Goal: Use online tool/utility: Utilize a website feature to perform a specific function

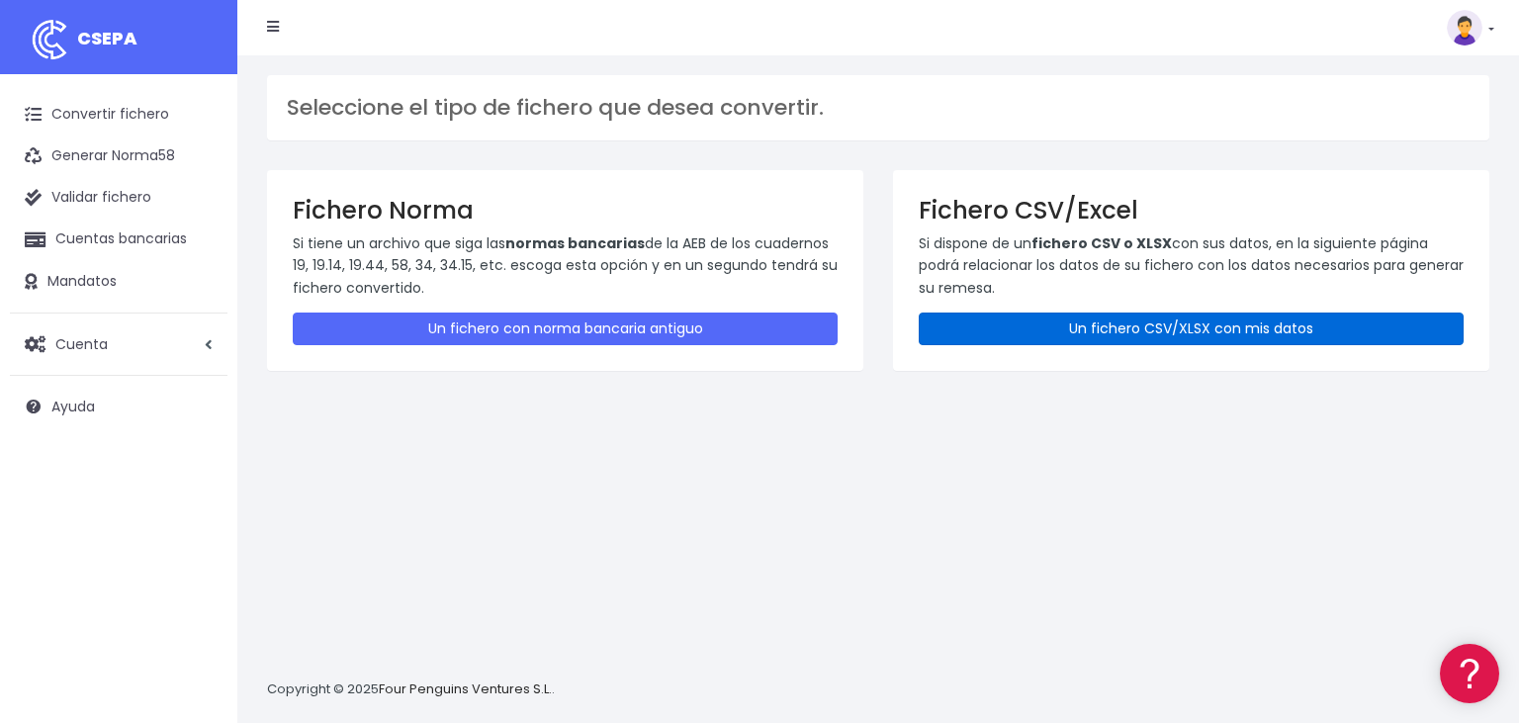
click at [1250, 325] on link "Un fichero CSV/XLSX con mis datos" at bounding box center [1191, 329] width 545 height 33
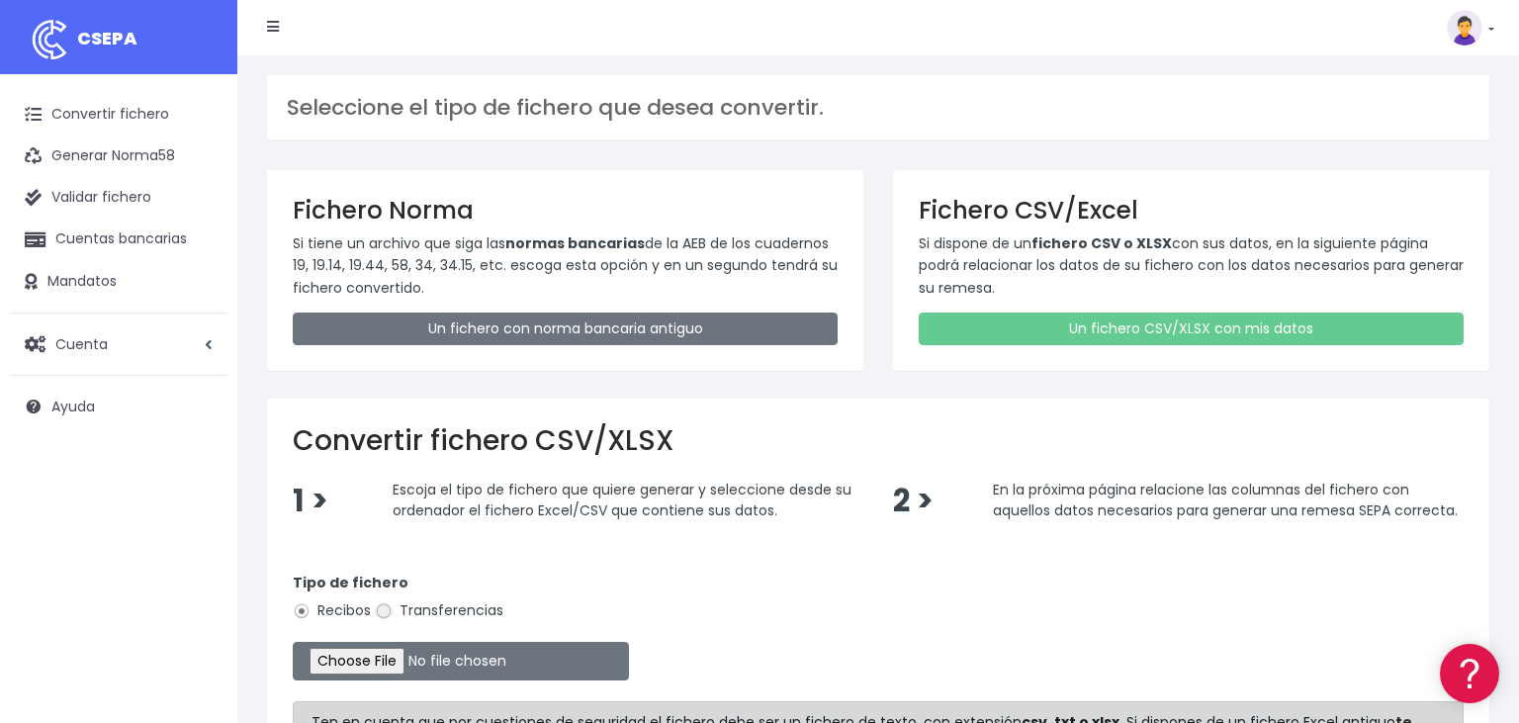
click at [383, 609] on input "Transferencias" at bounding box center [384, 611] width 18 height 18
radio input "true"
click at [358, 651] on input "file" at bounding box center [461, 661] width 336 height 39
type input "C:\fakepath\02102025.csv"
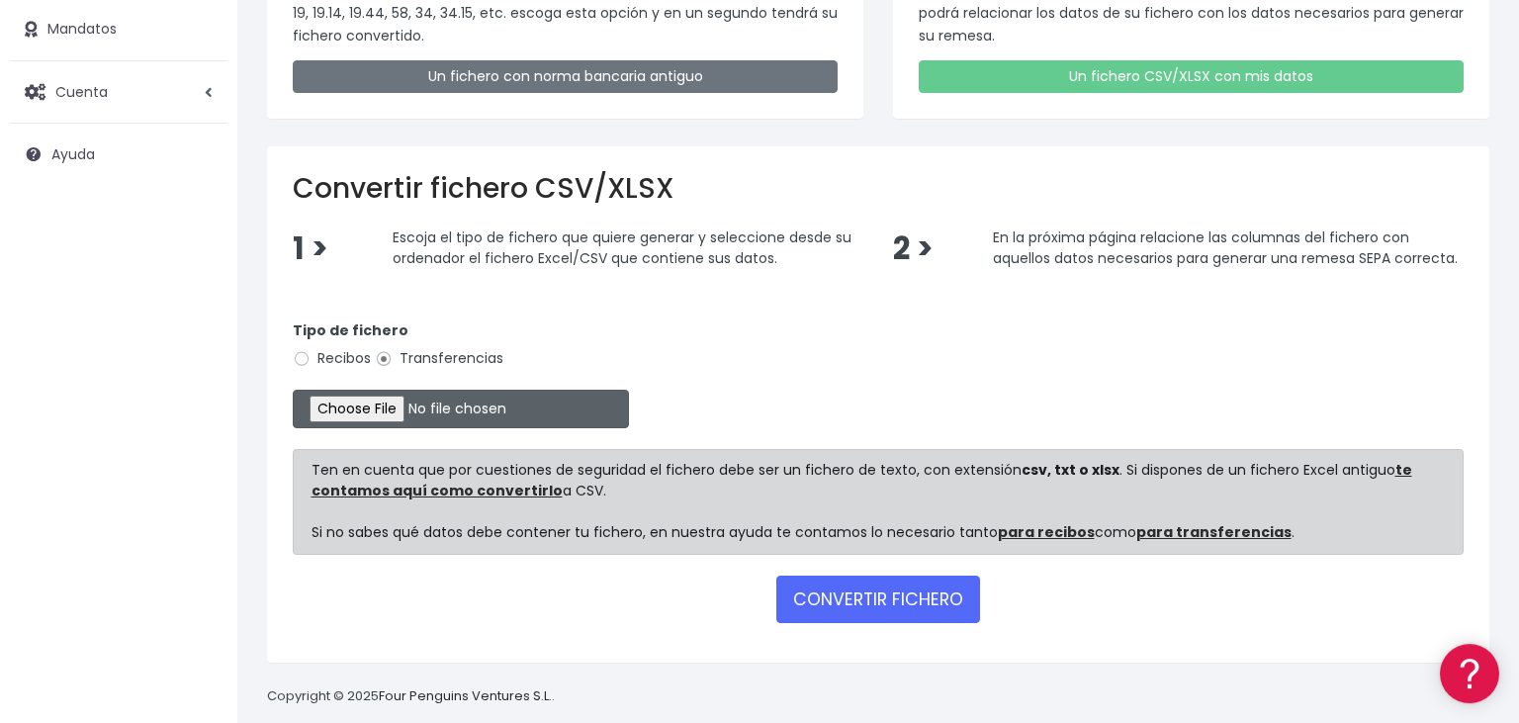
scroll to position [271, 0]
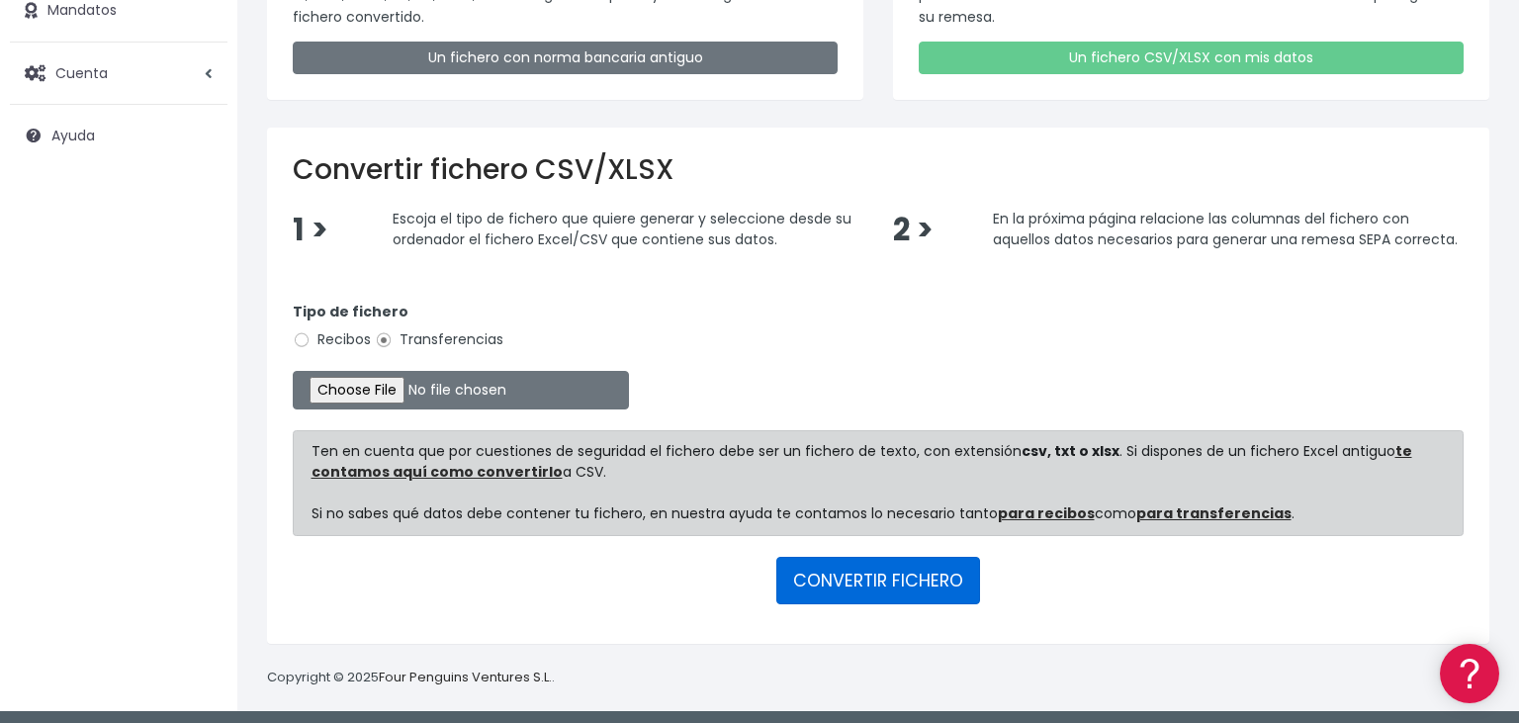
click at [950, 581] on button "CONVERTIR FICHERO" at bounding box center [878, 580] width 204 height 47
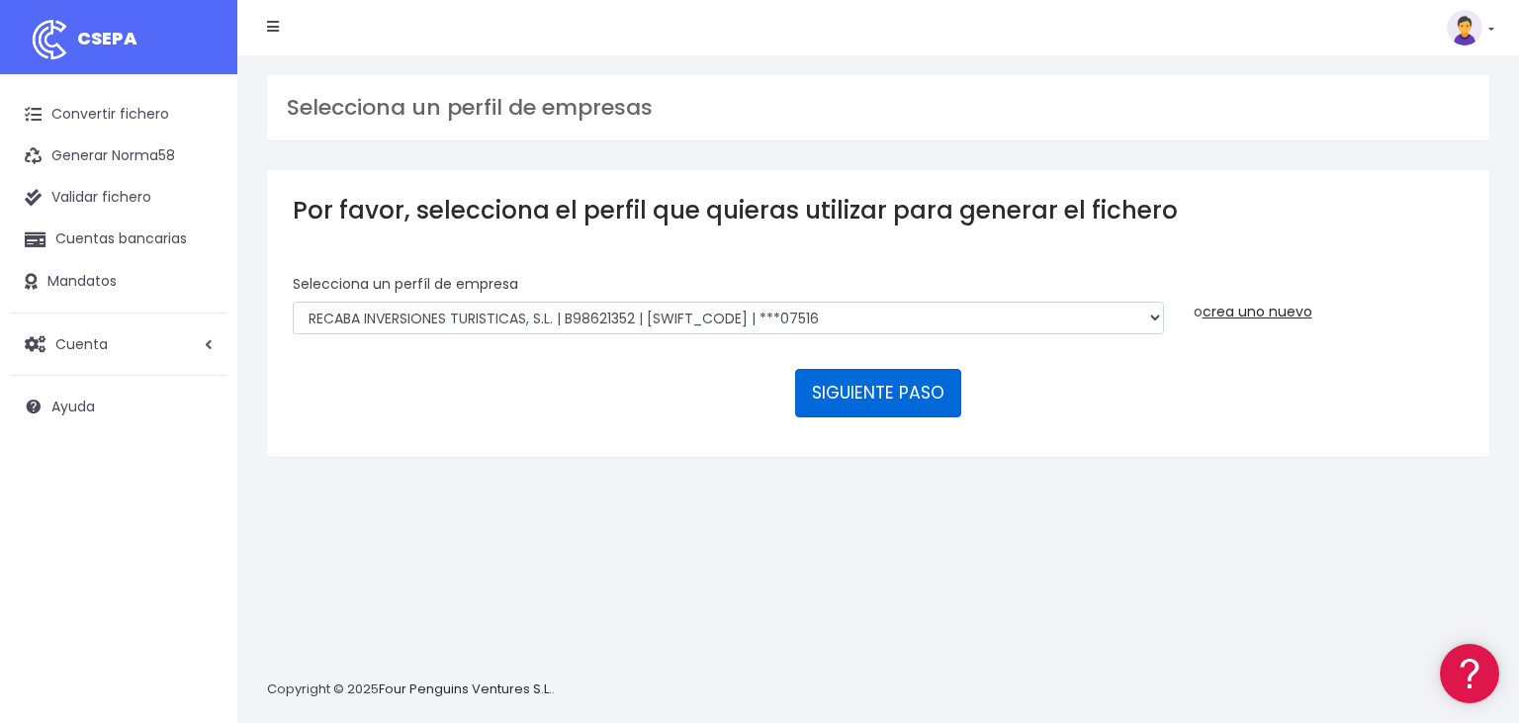
click at [896, 369] on button "SIGUIENTE PASO" at bounding box center [878, 392] width 166 height 47
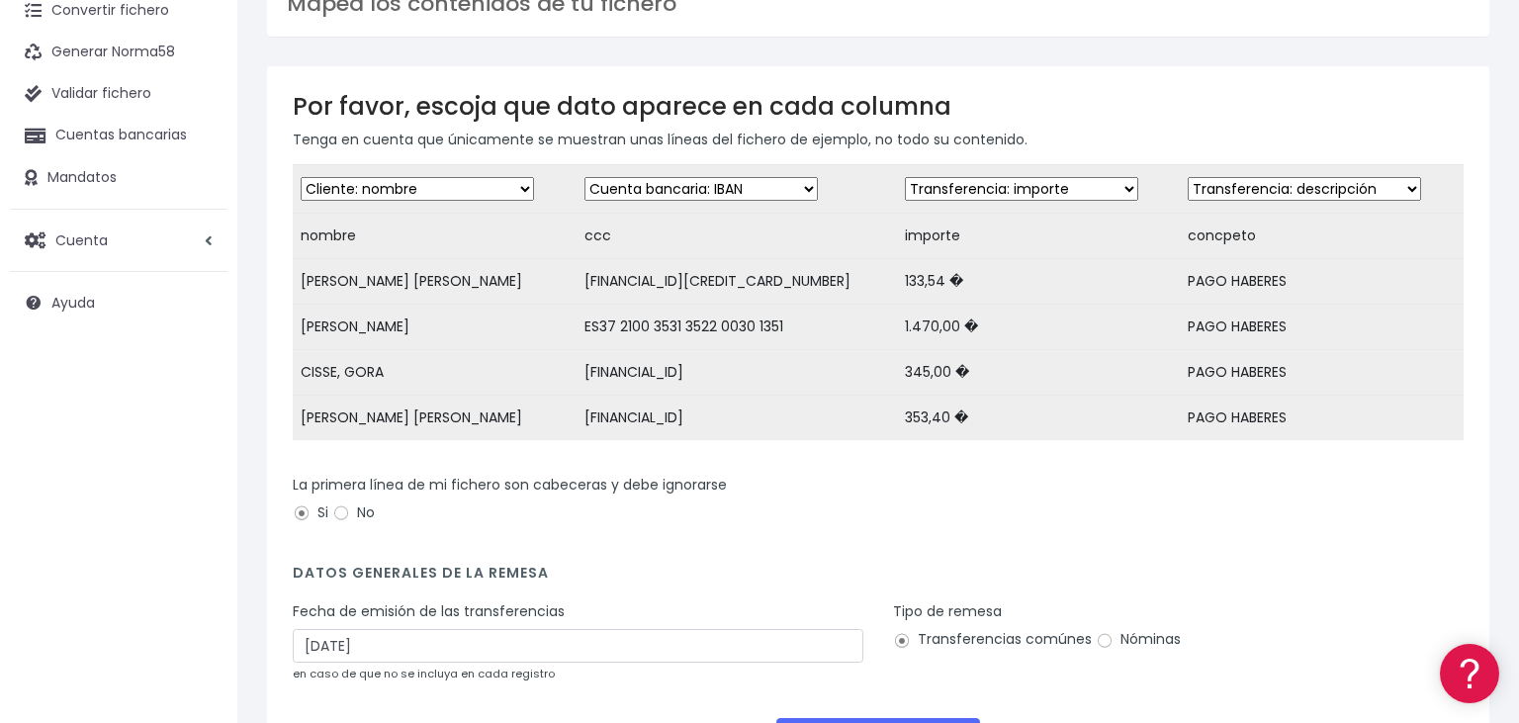
scroll to position [209, 0]
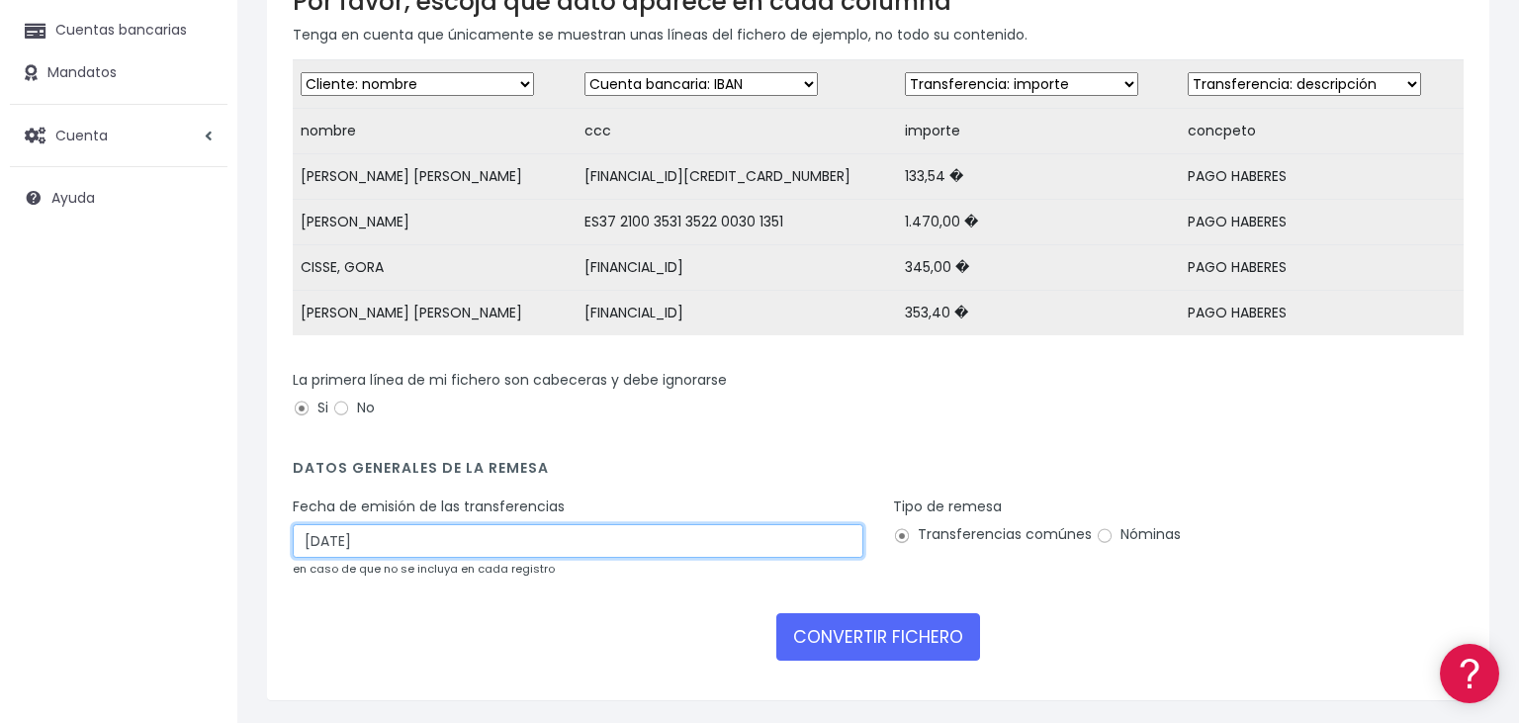
click at [425, 549] on input "[DATE]" at bounding box center [578, 541] width 571 height 34
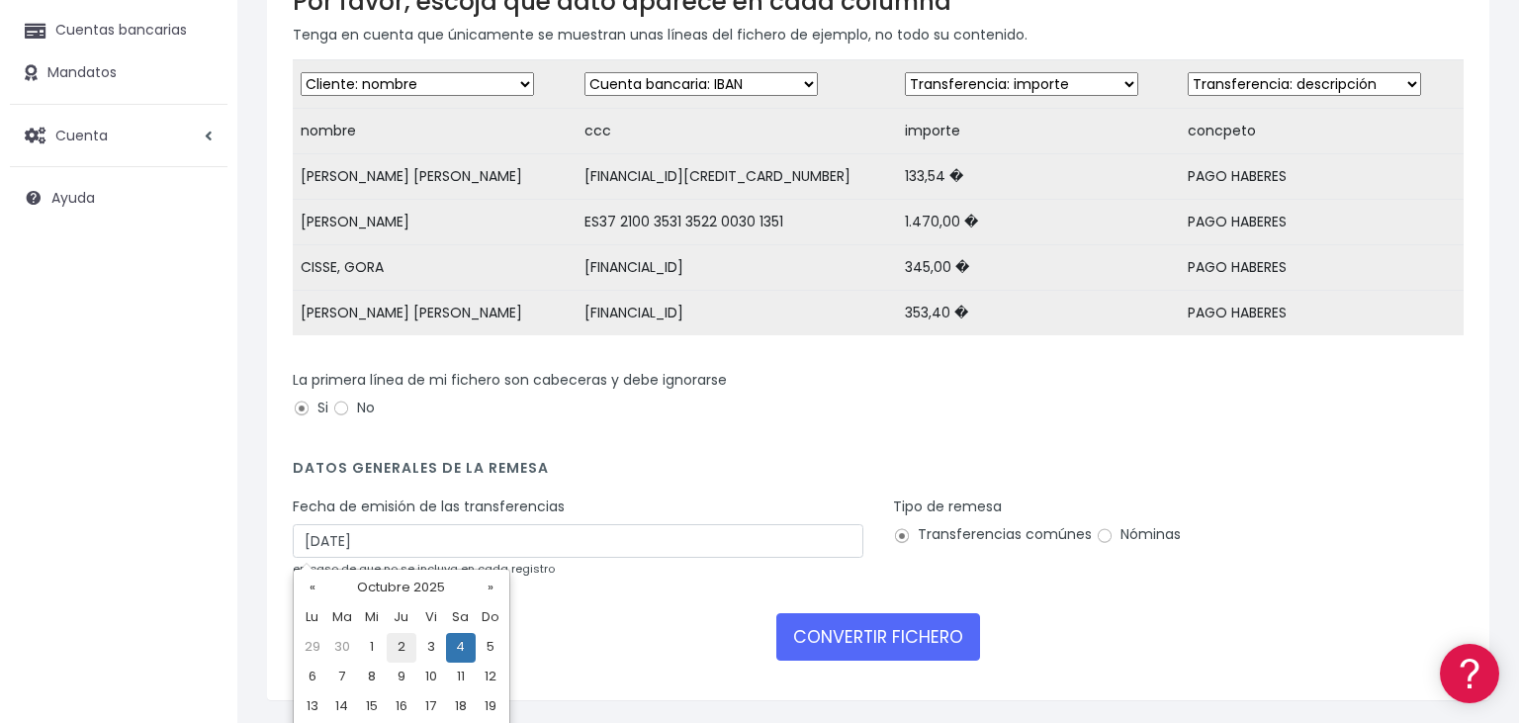
click at [408, 650] on td "2" at bounding box center [402, 648] width 30 height 30
type input "02/10/2025"
drag, startPoint x: 1102, startPoint y: 536, endPoint x: 1089, endPoint y: 544, distance: 15.1
click at [1102, 536] on input "Nóminas" at bounding box center [1105, 536] width 18 height 18
radio input "true"
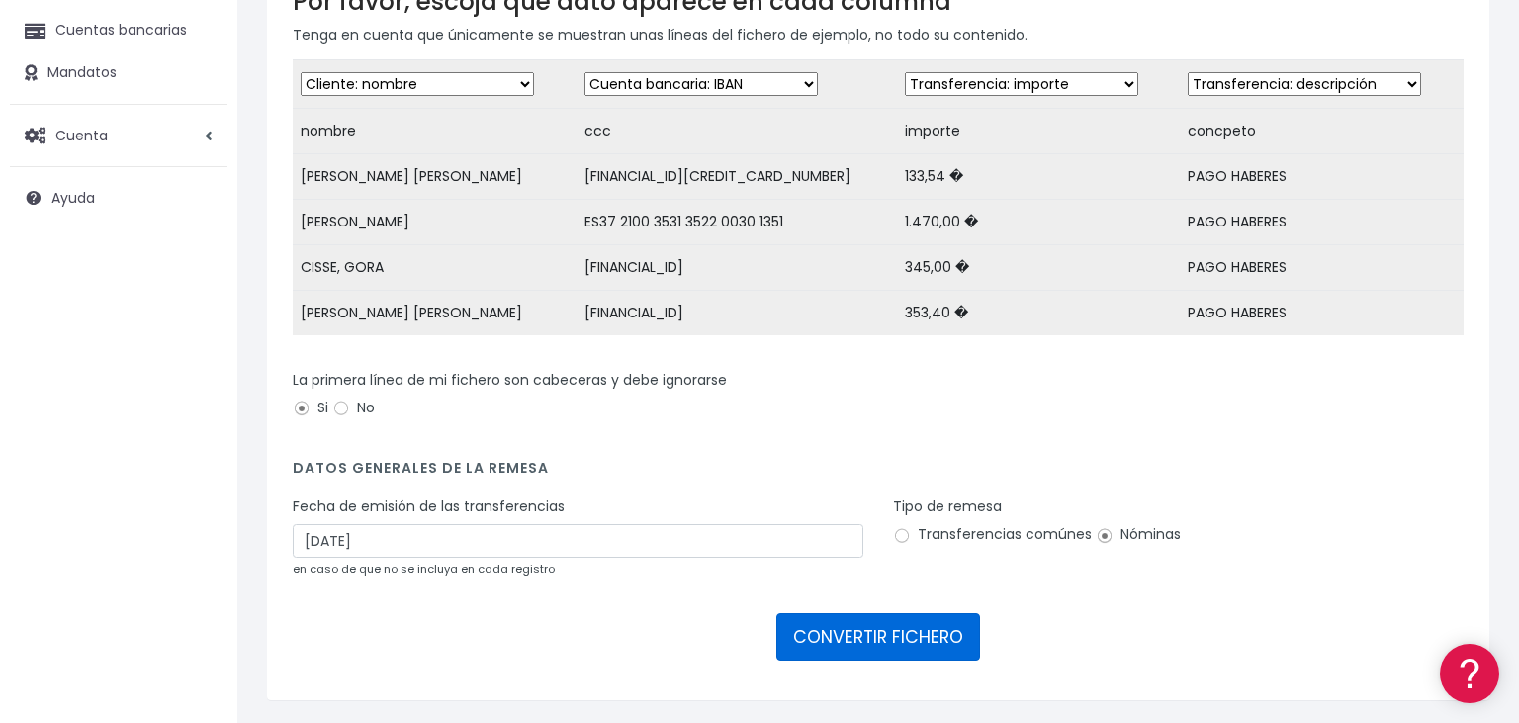
click at [853, 641] on button "CONVERTIR FICHERO" at bounding box center [878, 636] width 204 height 47
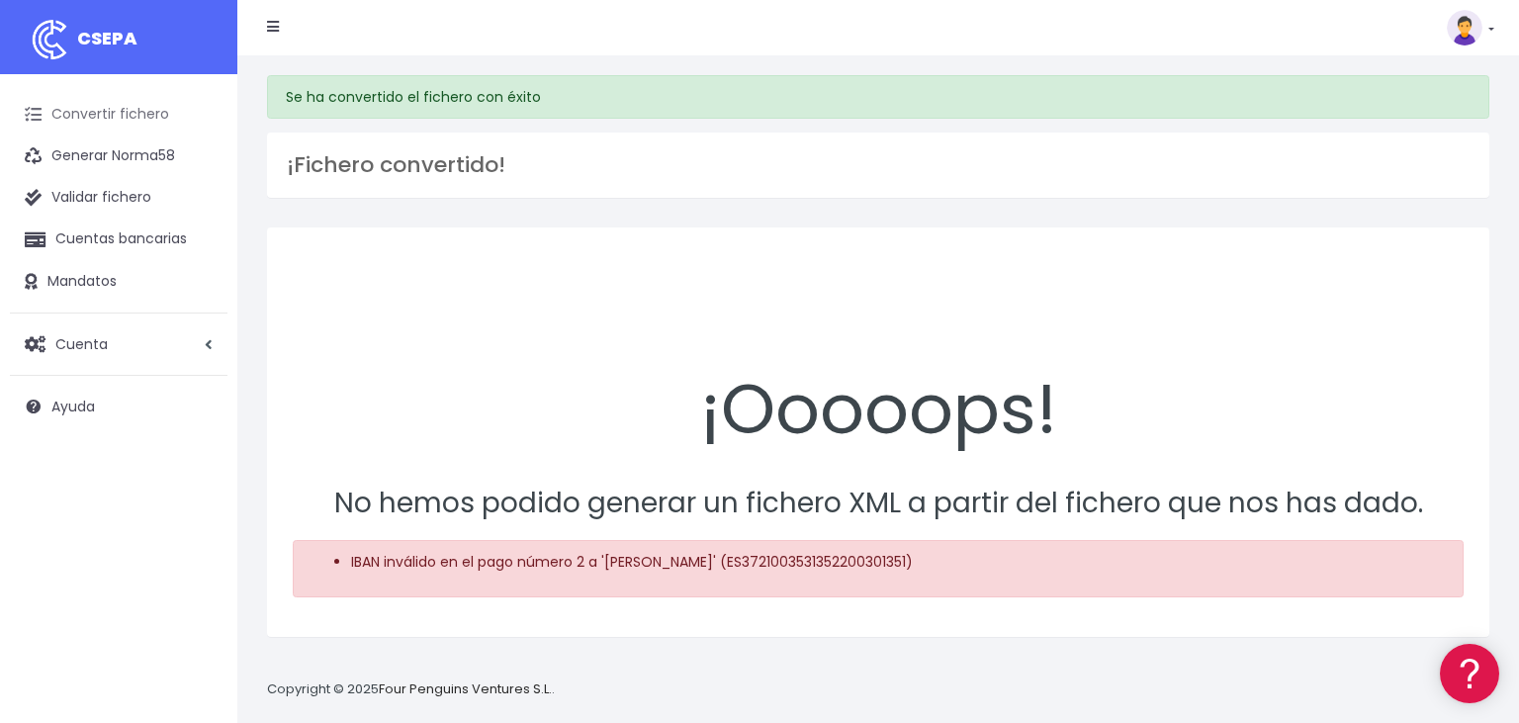
click at [114, 105] on link "Convertir fichero" at bounding box center [119, 115] width 218 height 42
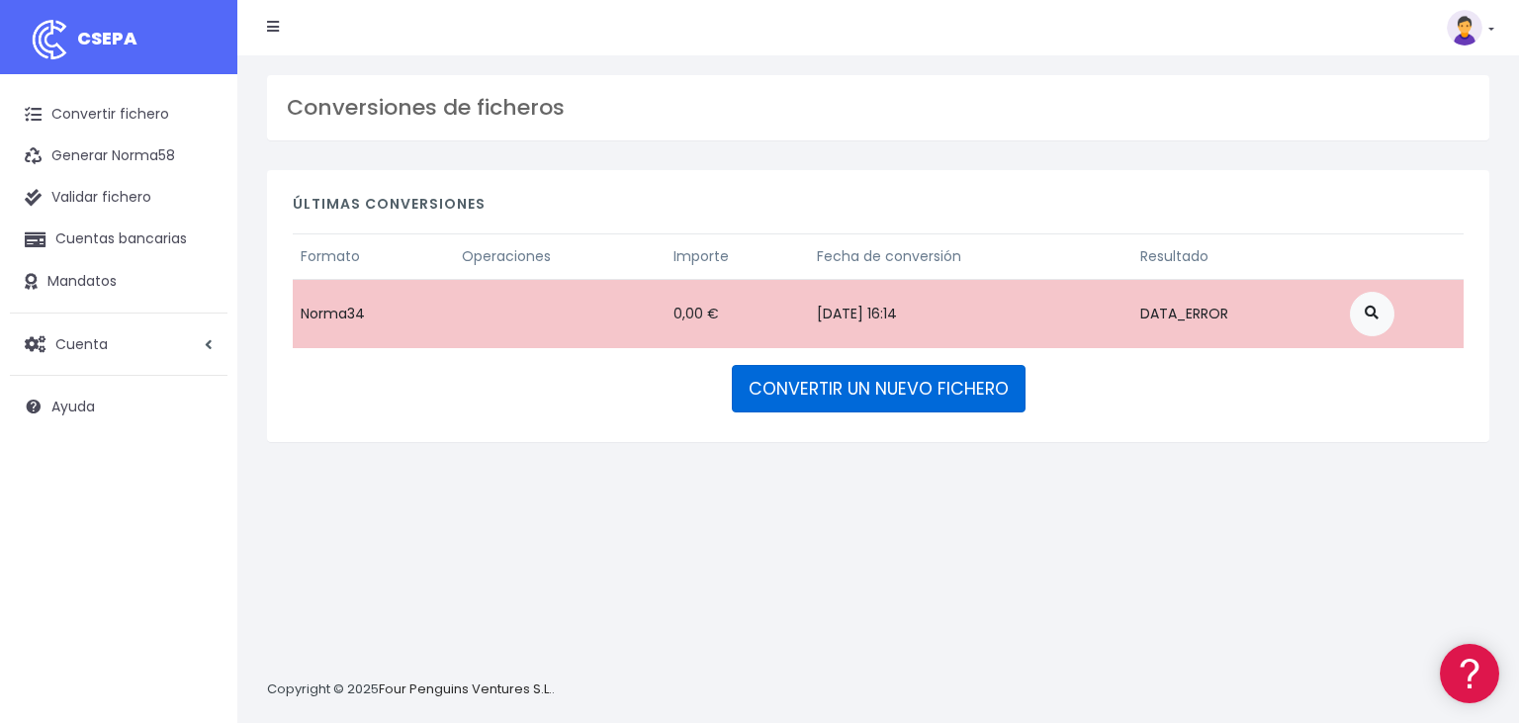
click at [935, 382] on link "CONVERTIR UN NUEVO FICHERO" at bounding box center [879, 388] width 294 height 47
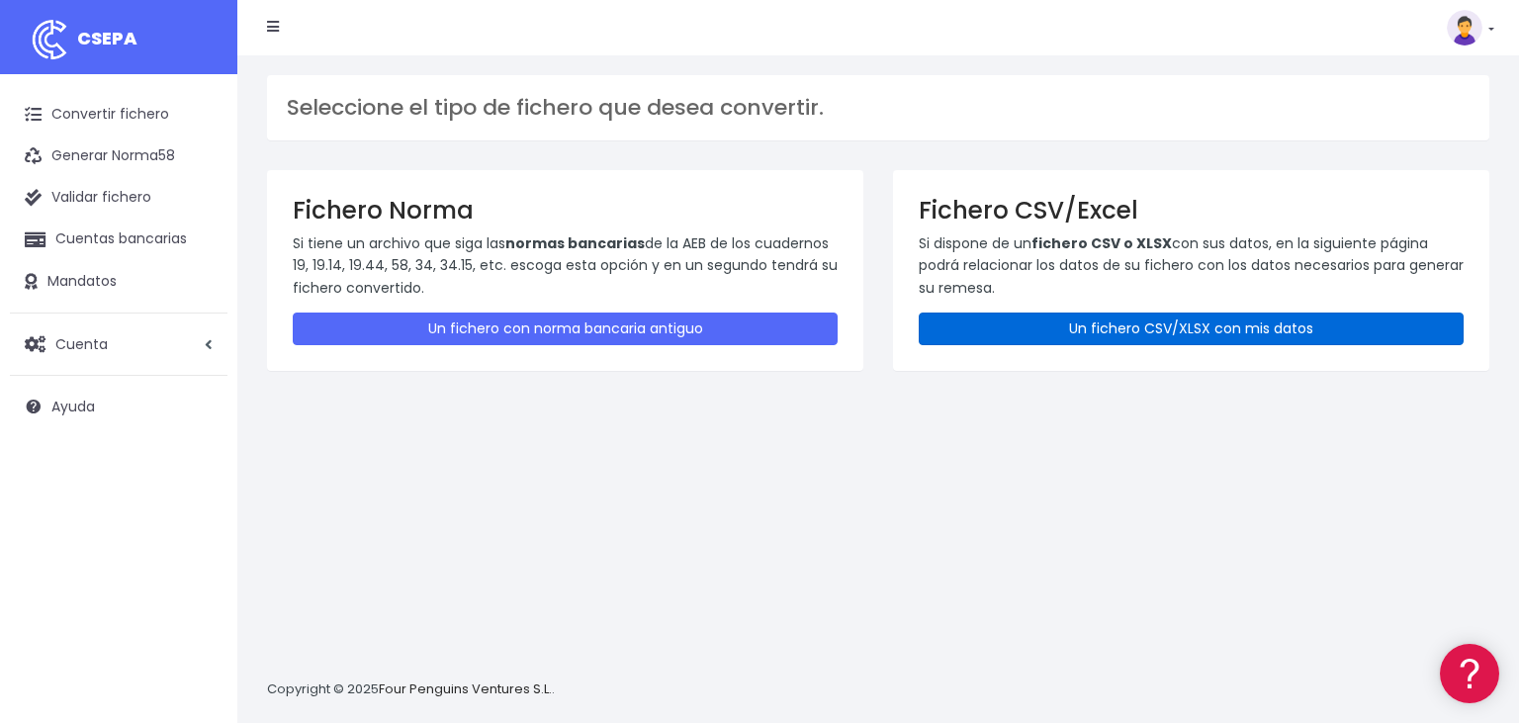
click at [1129, 320] on link "Un fichero CSV/XLSX con mis datos" at bounding box center [1191, 329] width 545 height 33
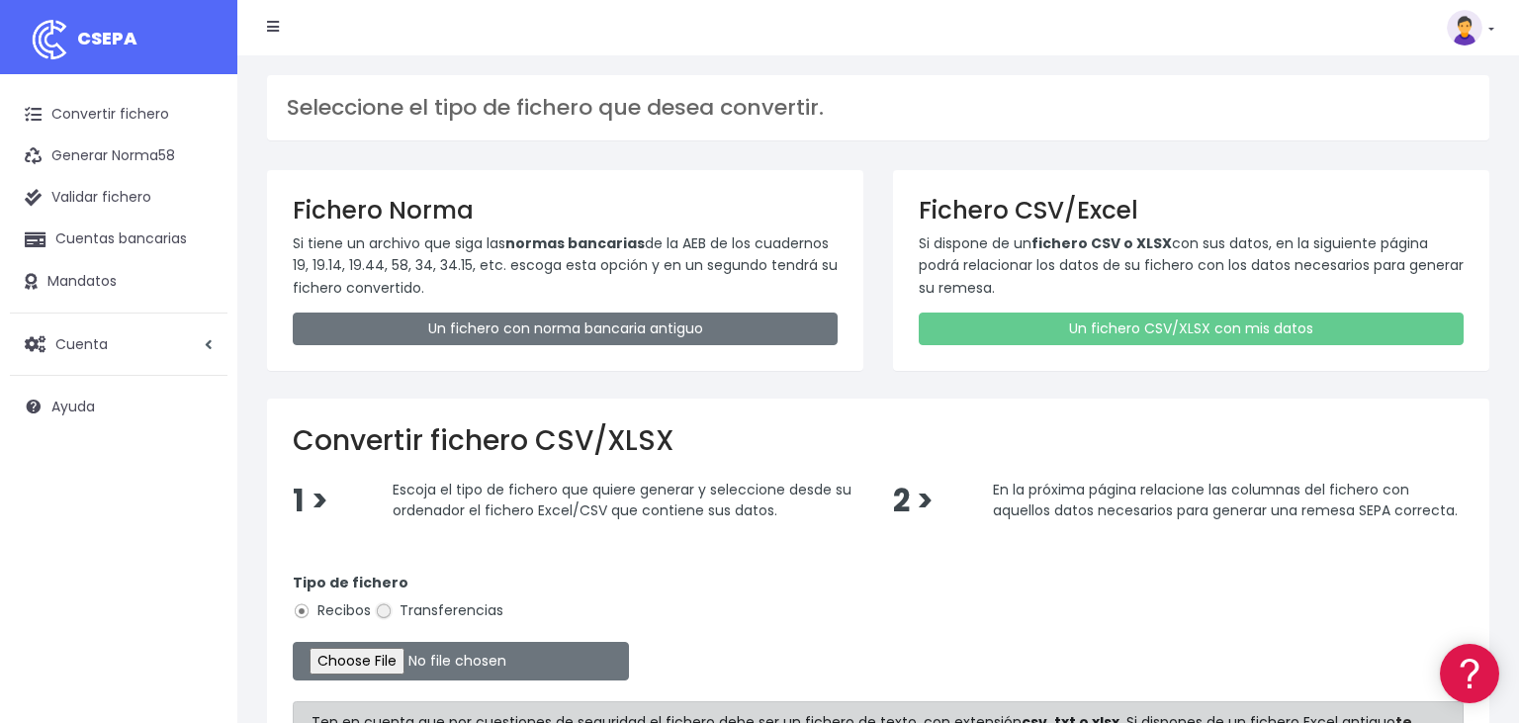
click at [384, 607] on input "Transferencias" at bounding box center [384, 611] width 18 height 18
radio input "true"
click at [350, 651] on input "file" at bounding box center [461, 661] width 336 height 39
type input "C:\fakepath\02102025.csv"
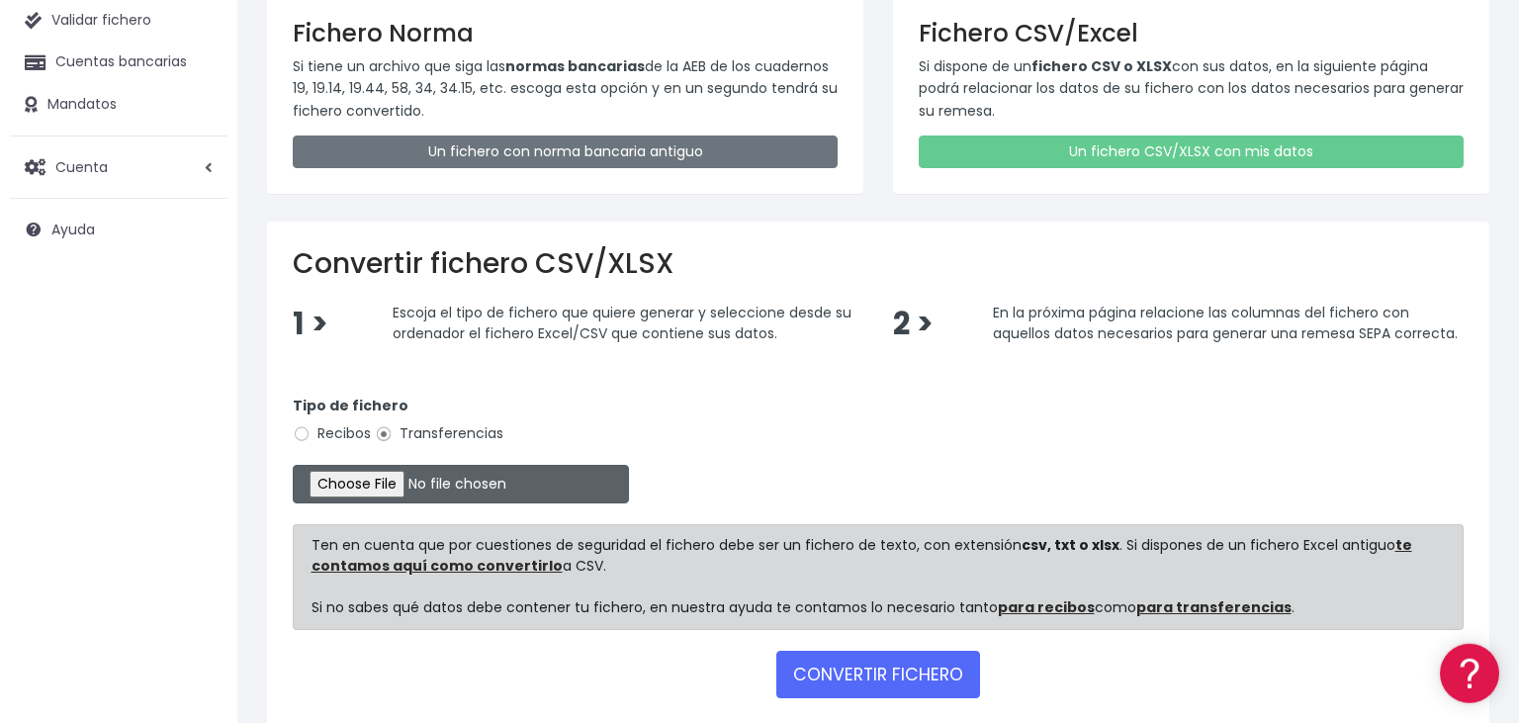
scroll to position [271, 0]
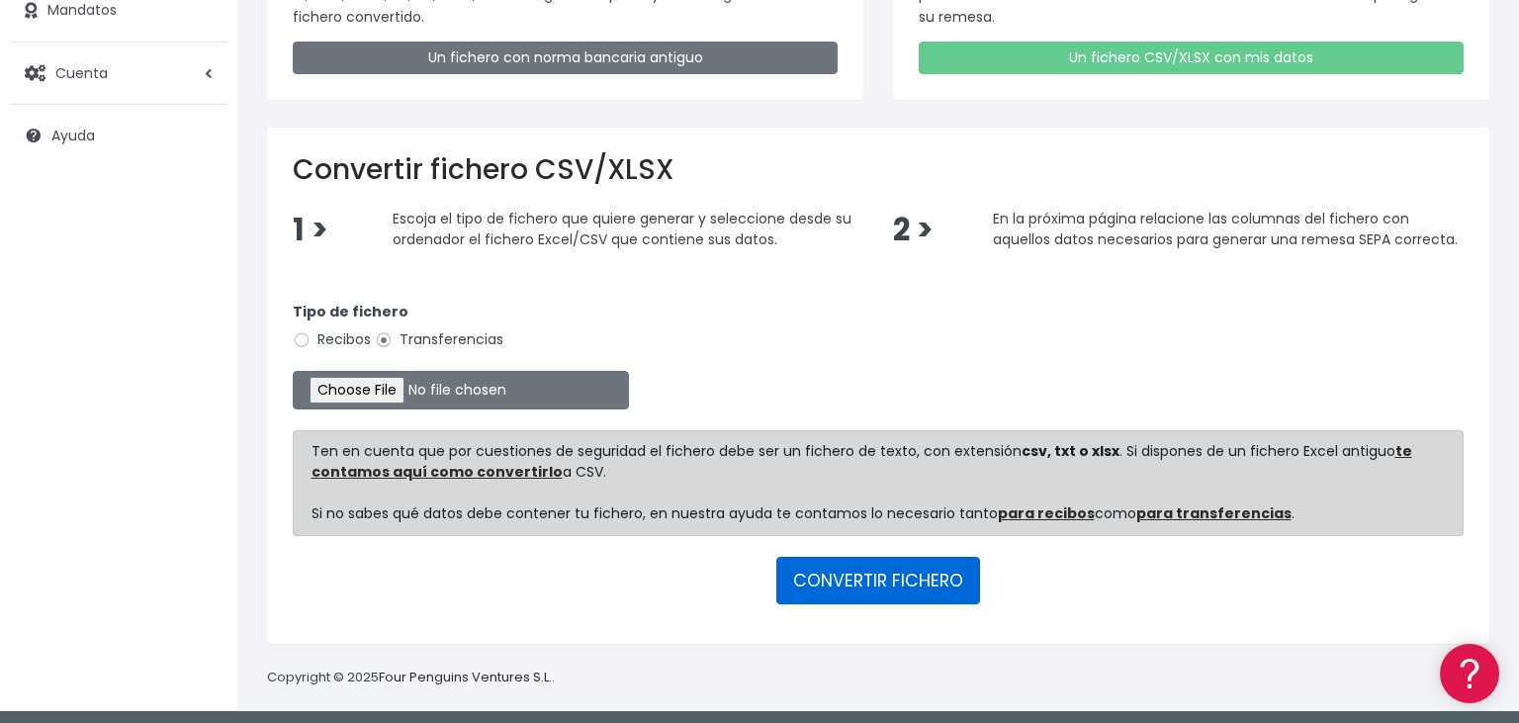
click at [863, 582] on button "CONVERTIR FICHERO" at bounding box center [878, 580] width 204 height 47
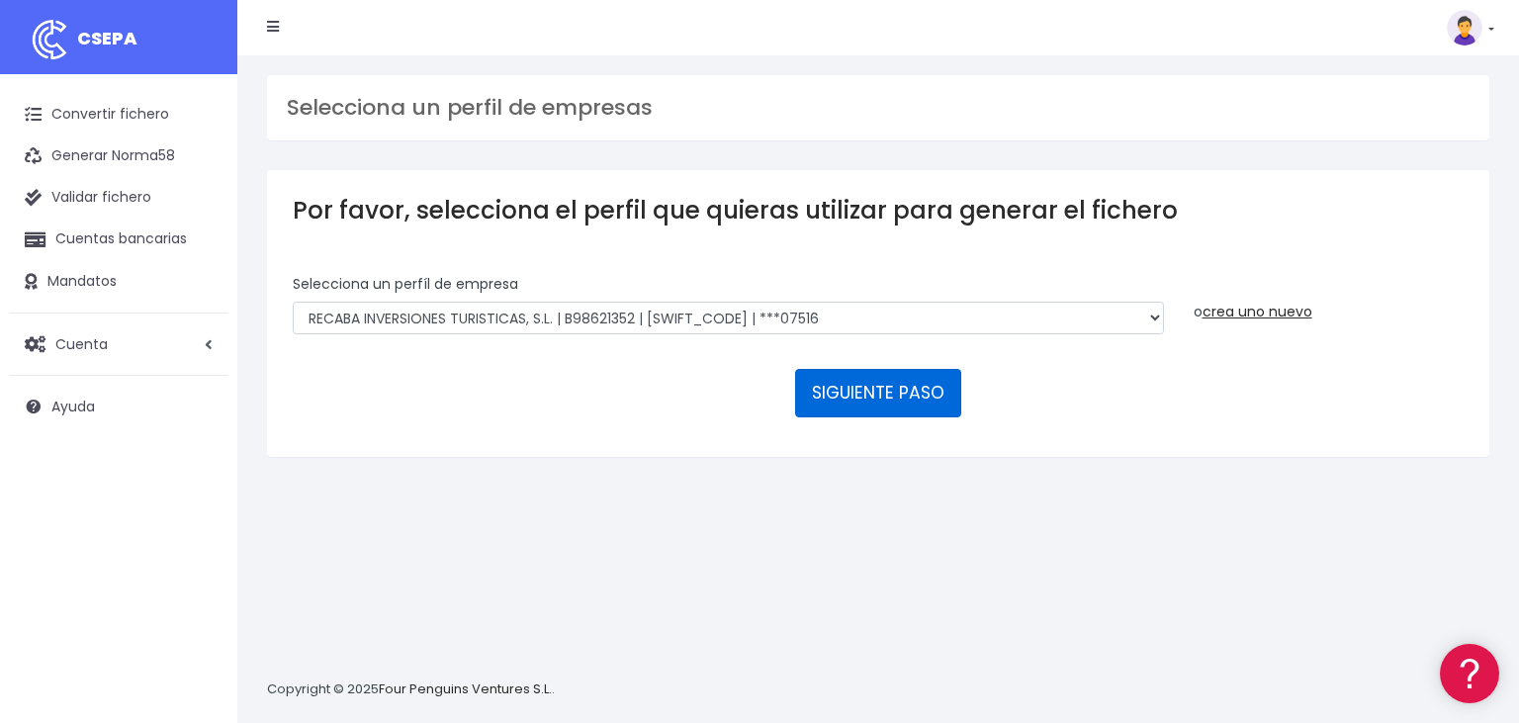
click at [875, 369] on button "SIGUIENTE PASO" at bounding box center [878, 392] width 166 height 47
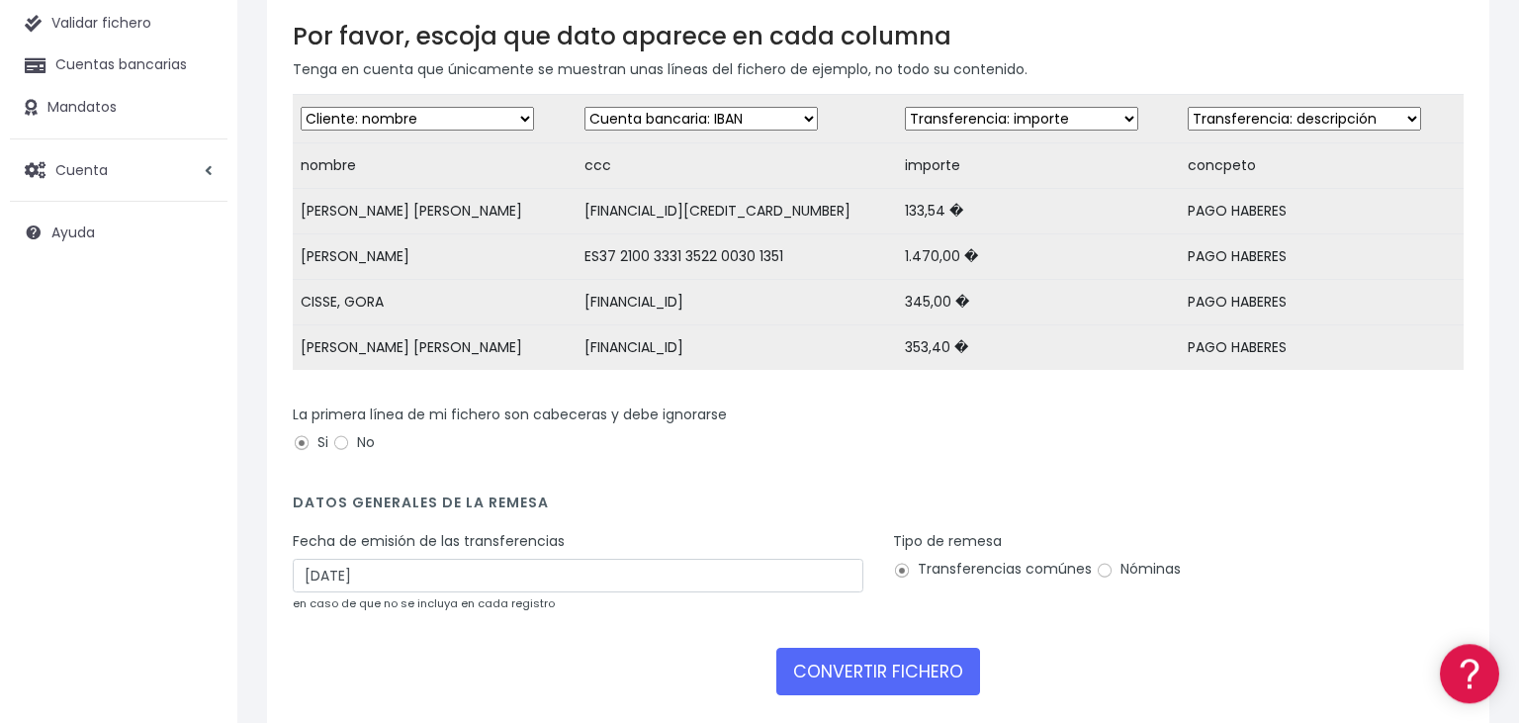
scroll to position [209, 0]
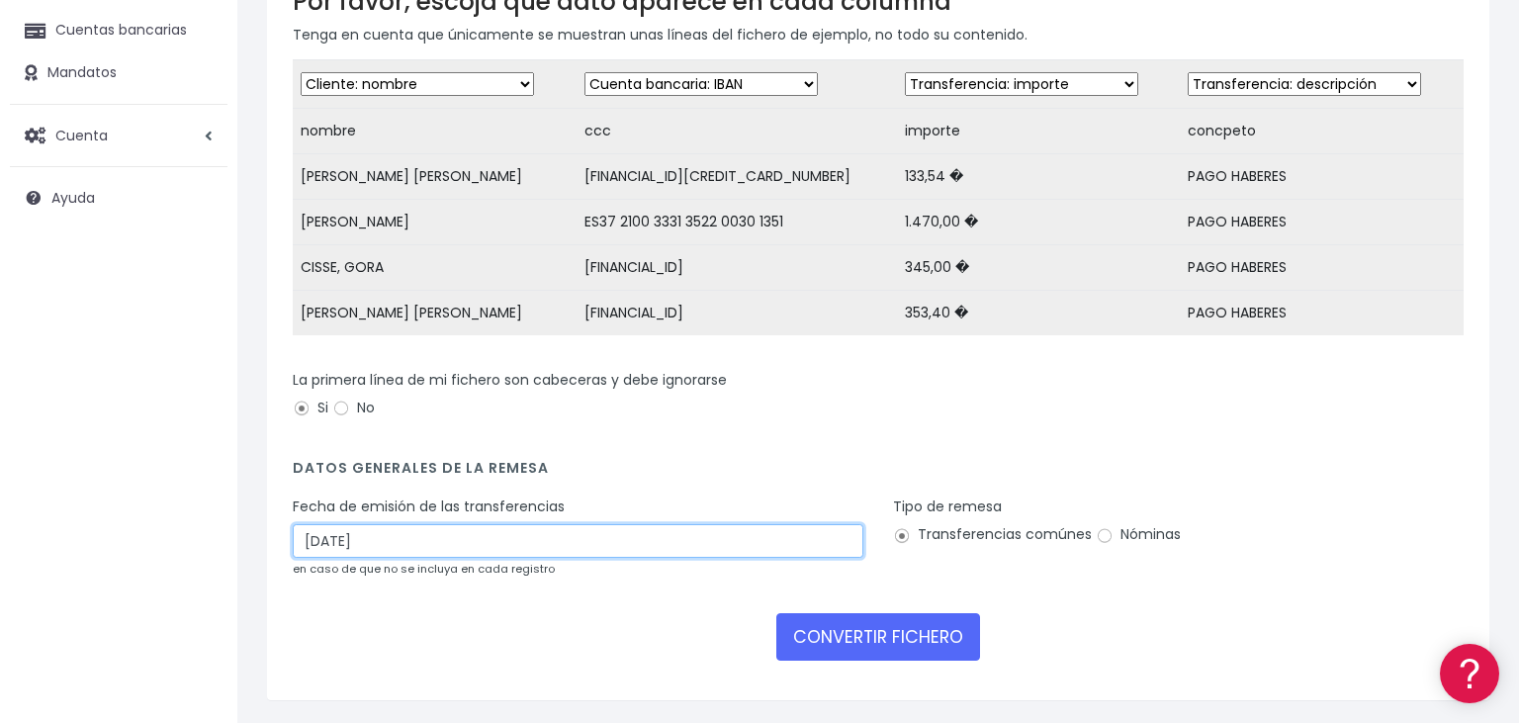
click at [413, 542] on input "04/10/2025" at bounding box center [578, 541] width 571 height 34
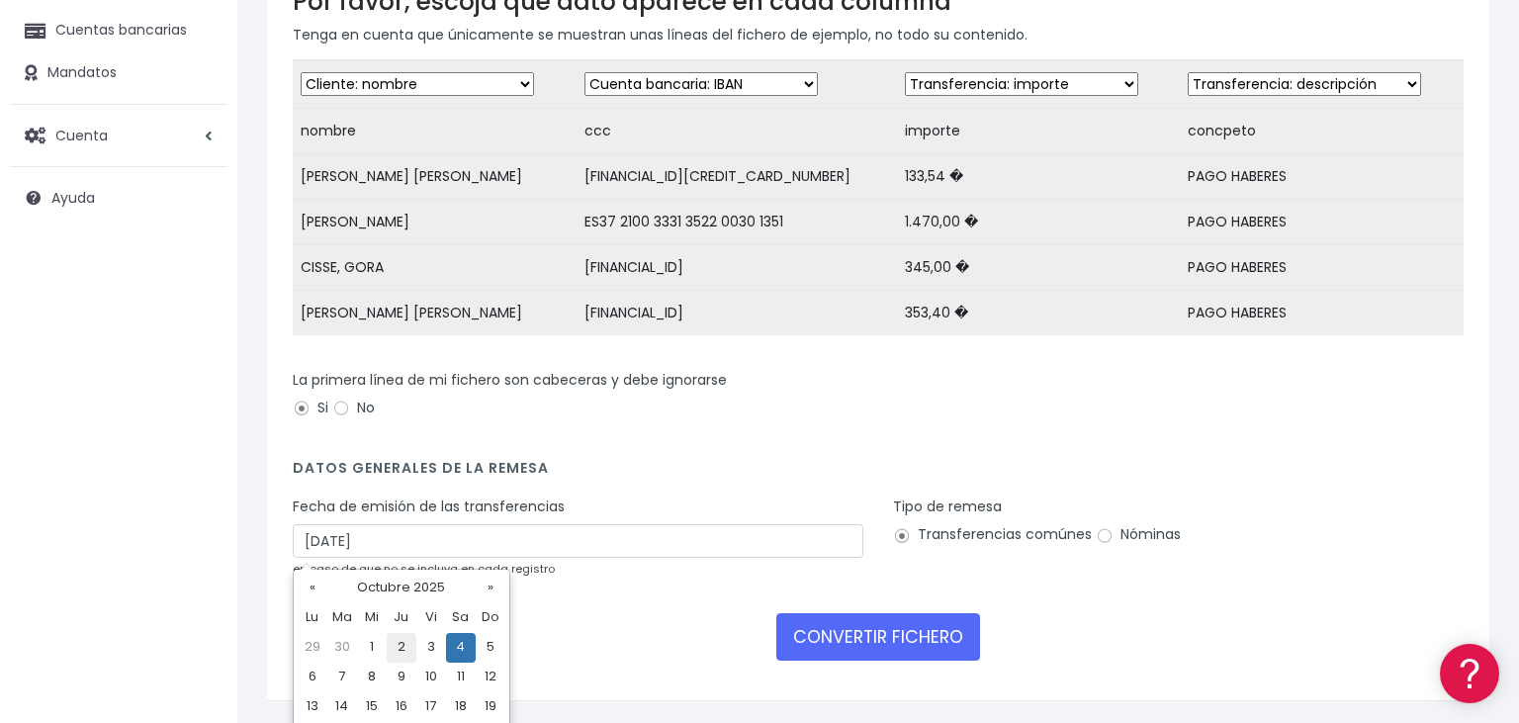
click at [403, 652] on td "2" at bounding box center [402, 648] width 30 height 30
type input "02/10/2025"
click at [1098, 534] on input "Nóminas" at bounding box center [1105, 536] width 18 height 18
radio input "true"
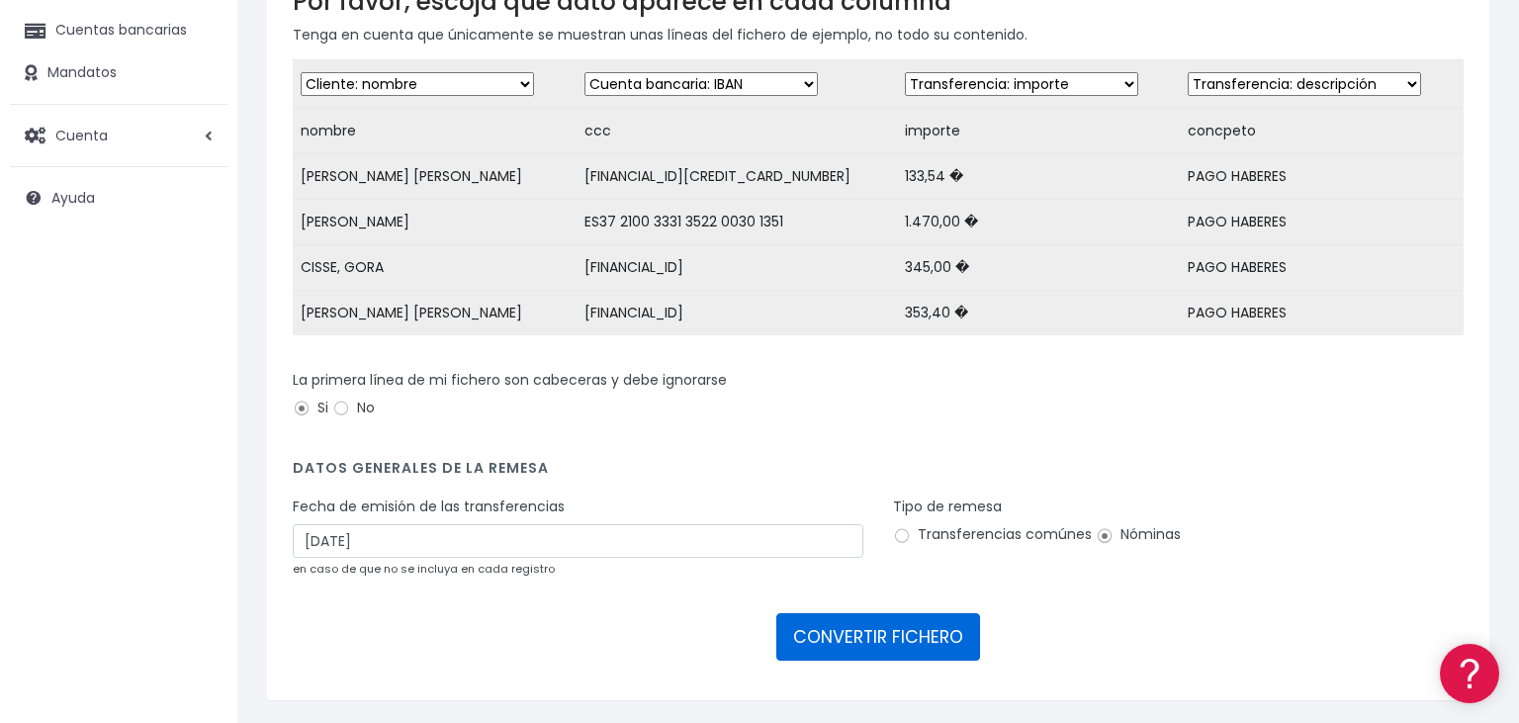
click at [816, 651] on button "CONVERTIR FICHERO" at bounding box center [878, 636] width 204 height 47
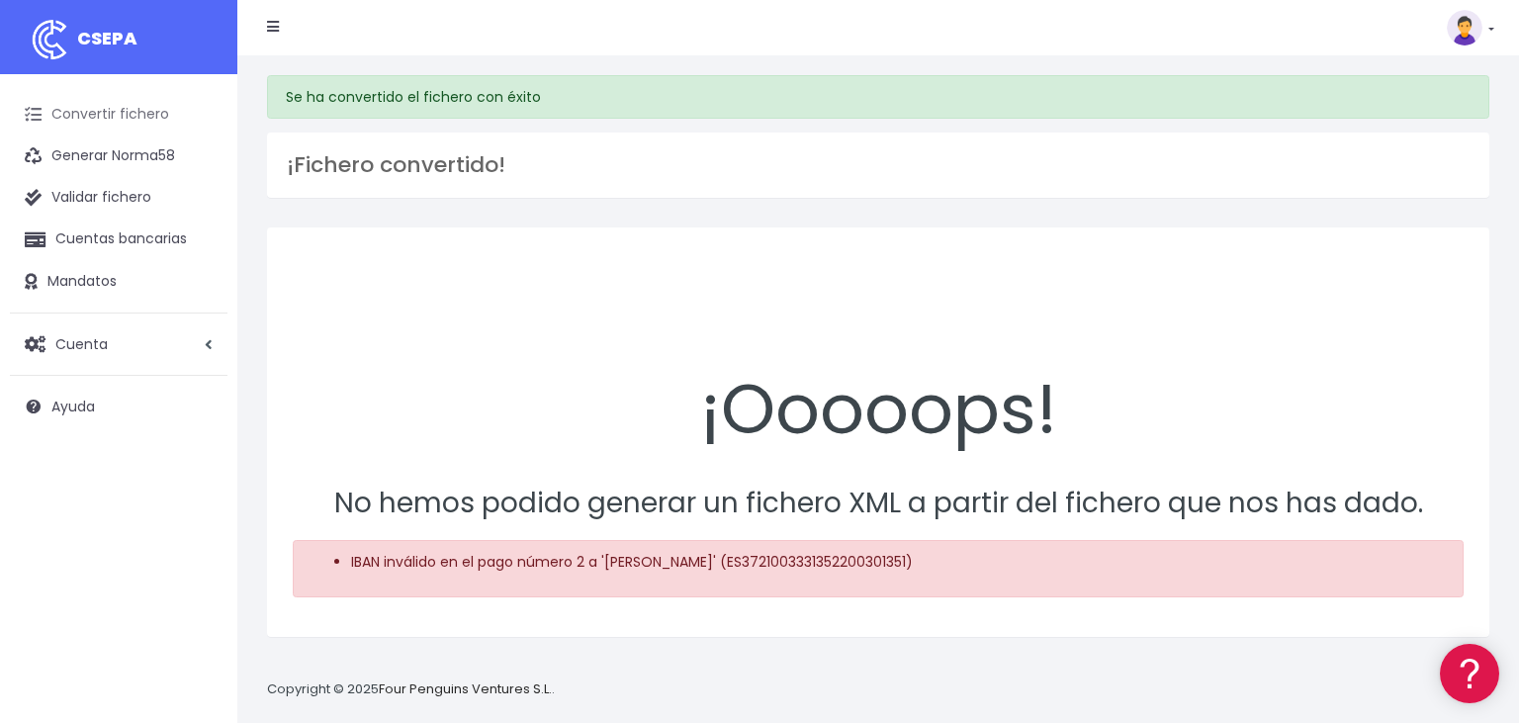
click at [131, 109] on link "Convertir fichero" at bounding box center [119, 115] width 218 height 42
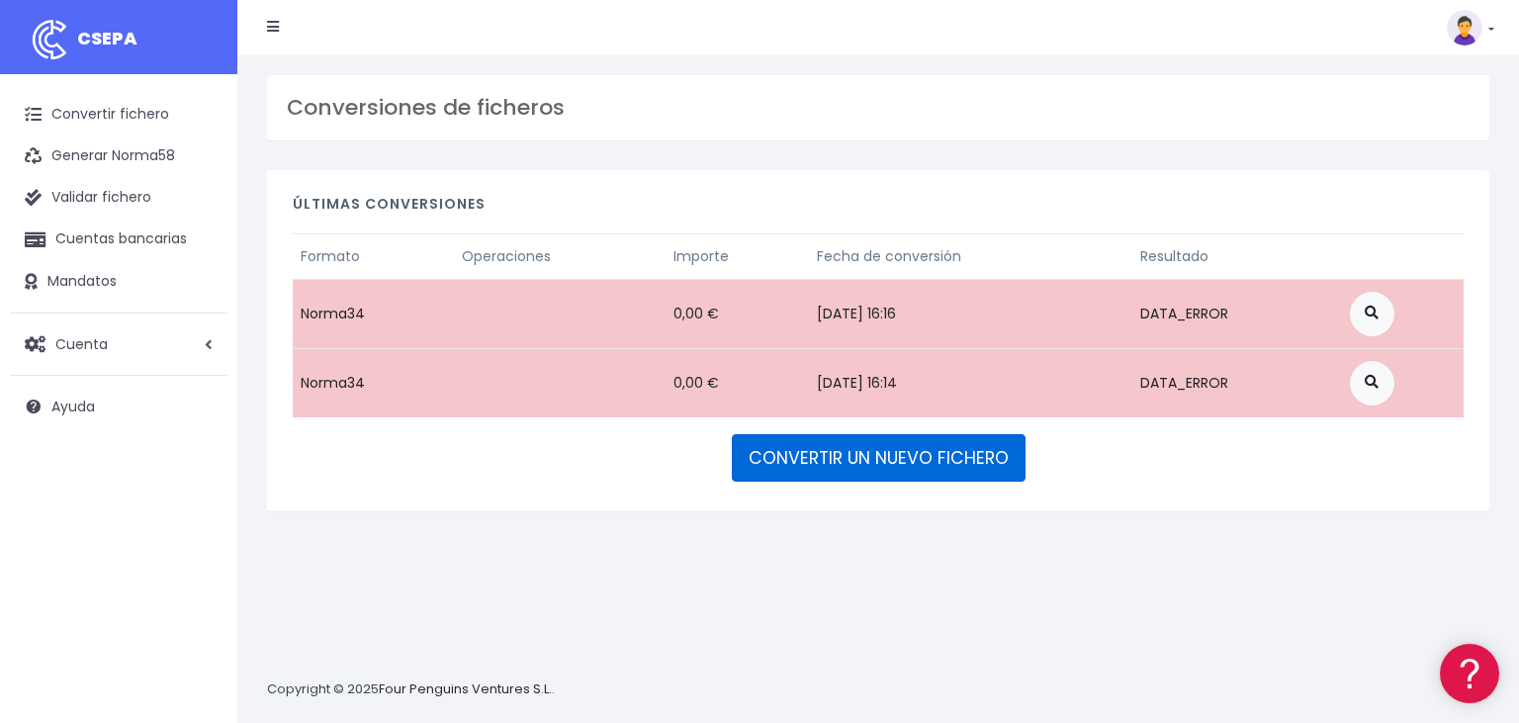
click at [872, 458] on link "CONVERTIR UN NUEVO FICHERO" at bounding box center [879, 457] width 294 height 47
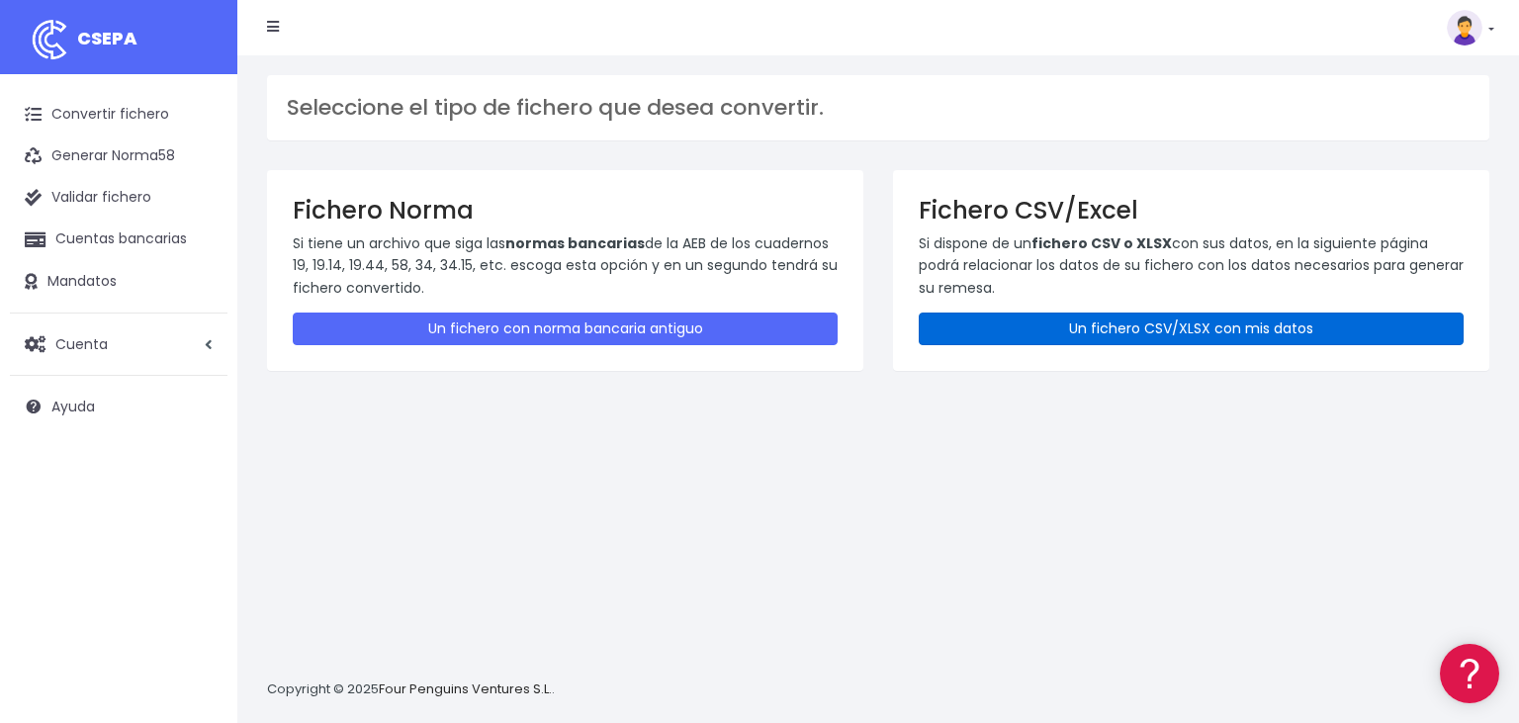
click at [1162, 327] on link "Un fichero CSV/XLSX con mis datos" at bounding box center [1191, 329] width 545 height 33
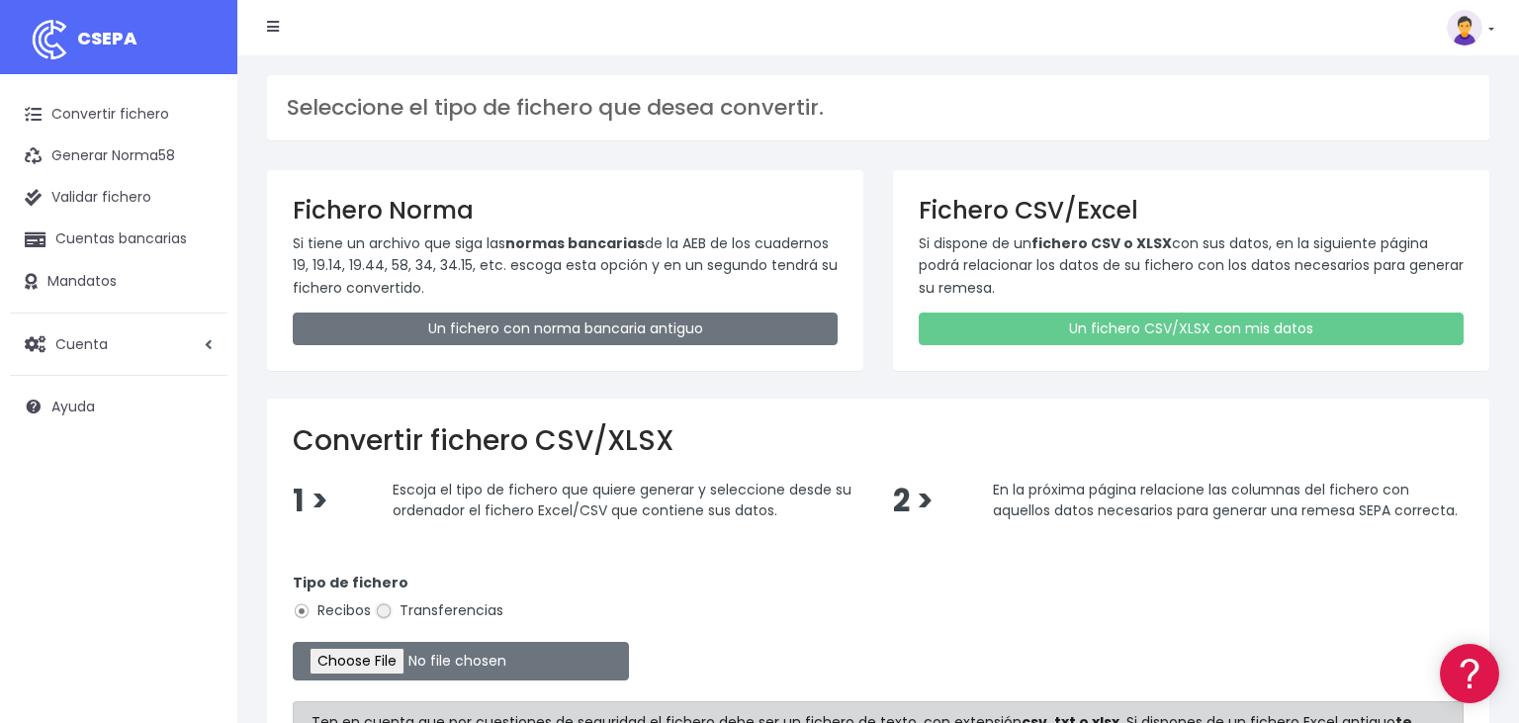
click at [382, 614] on input "Transferencias" at bounding box center [384, 611] width 18 height 18
radio input "true"
click at [367, 667] on input "file" at bounding box center [461, 661] width 336 height 39
type input "C:\fakepath\02102025.csv"
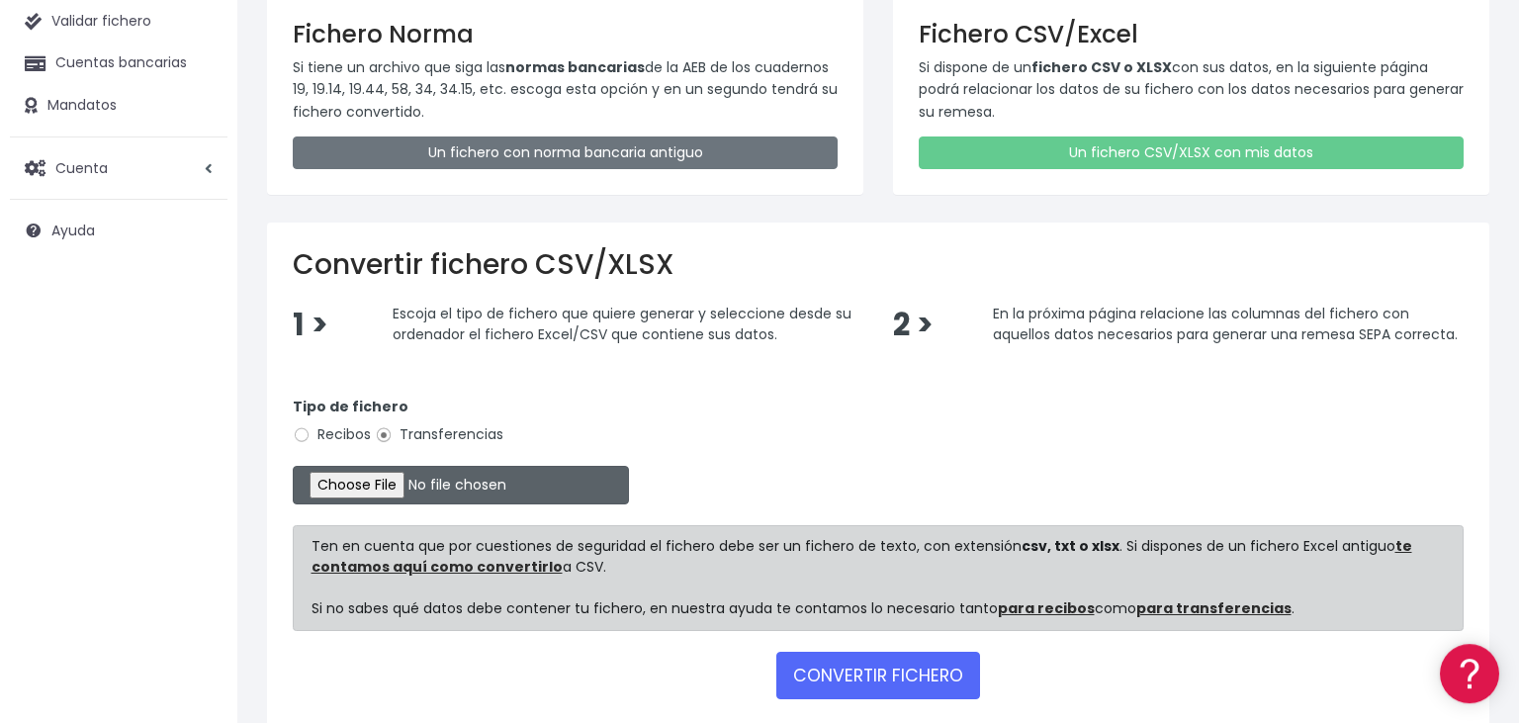
scroll to position [271, 0]
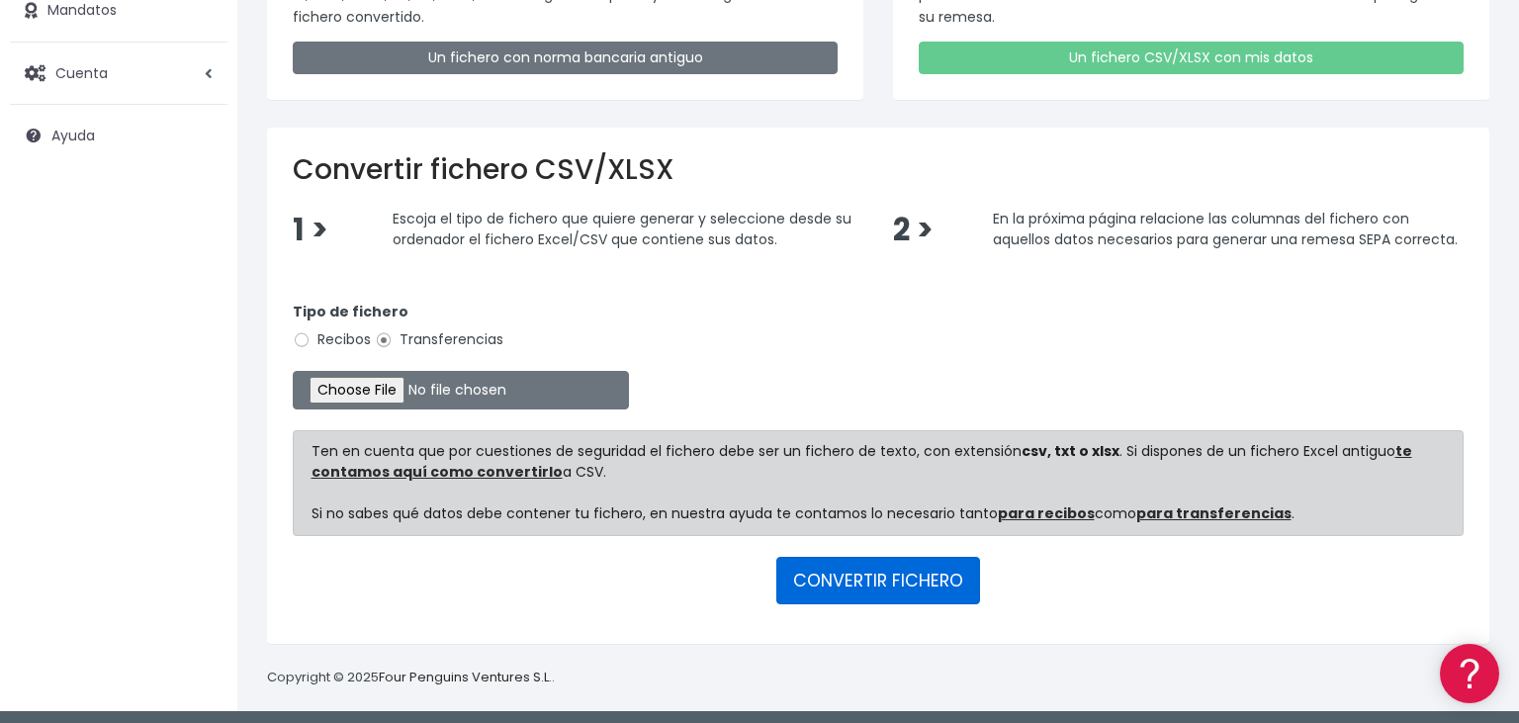
click at [858, 581] on button "CONVERTIR FICHERO" at bounding box center [878, 580] width 204 height 47
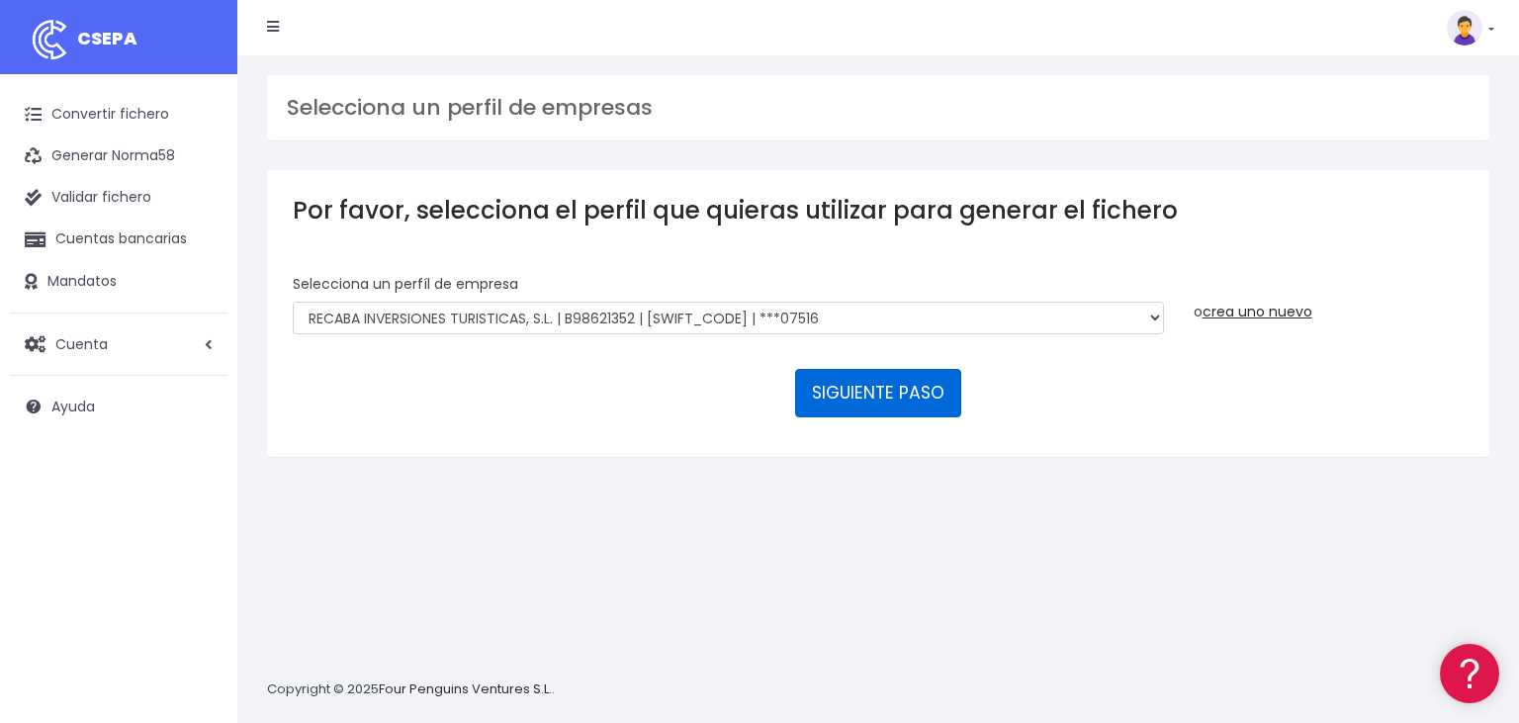
click at [892, 369] on button "SIGUIENTE PASO" at bounding box center [878, 392] width 166 height 47
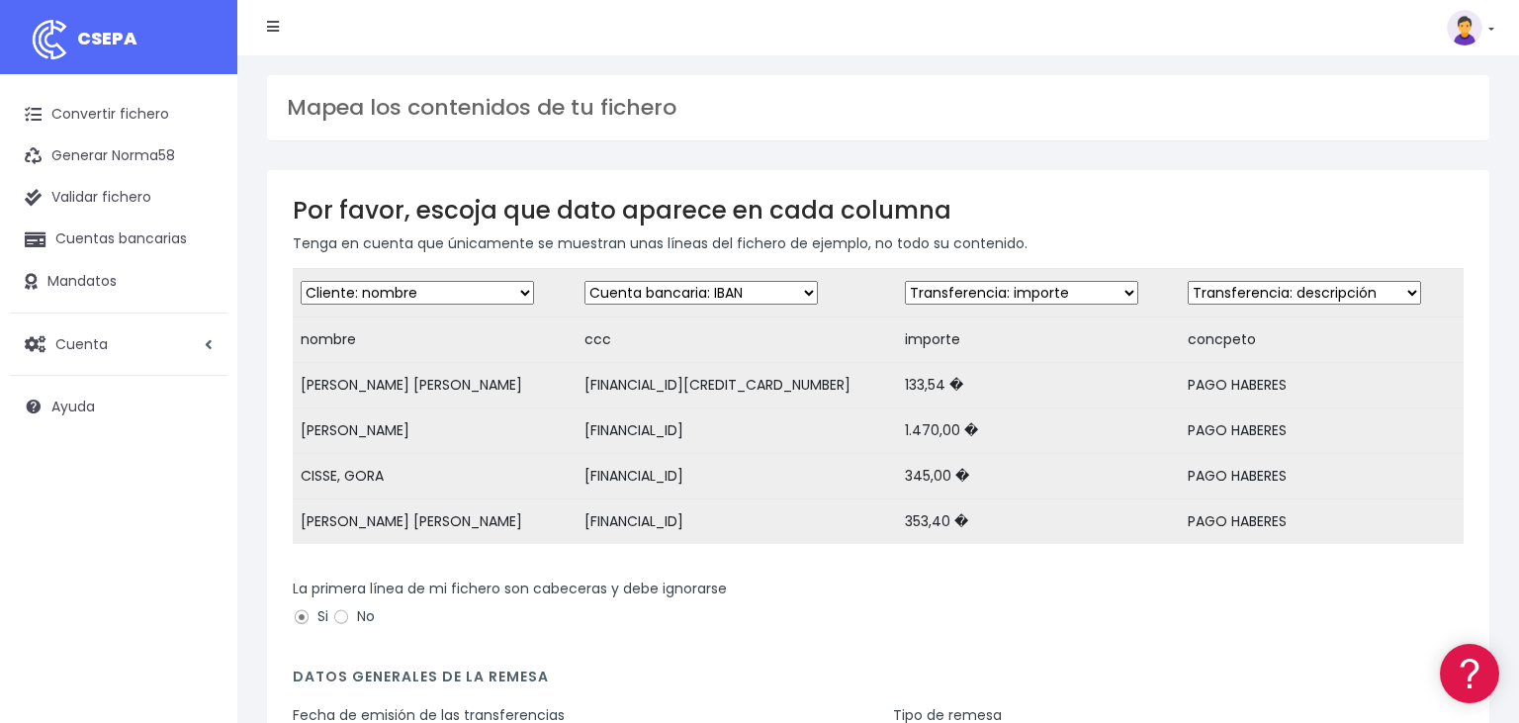
scroll to position [104, 0]
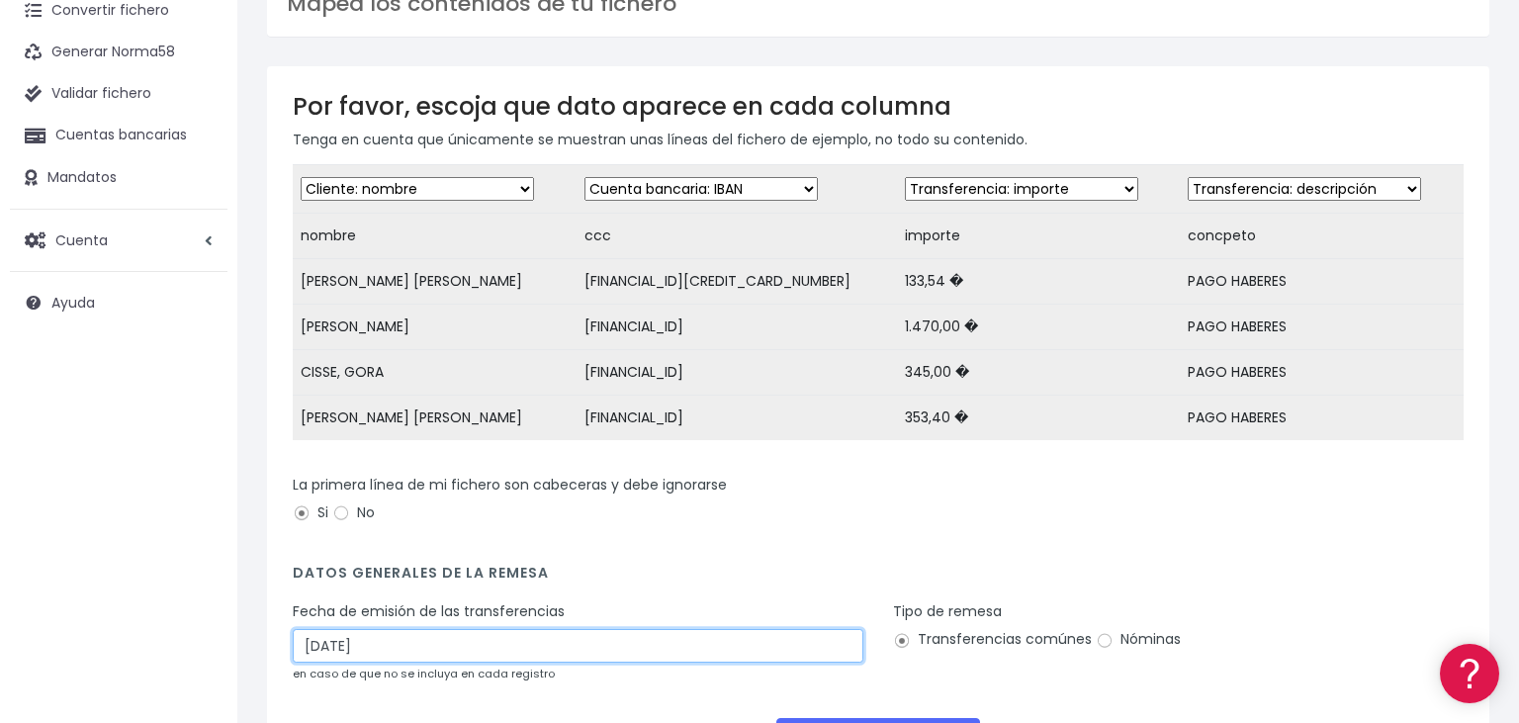
click at [379, 655] on input "04/10/2025" at bounding box center [578, 646] width 571 height 34
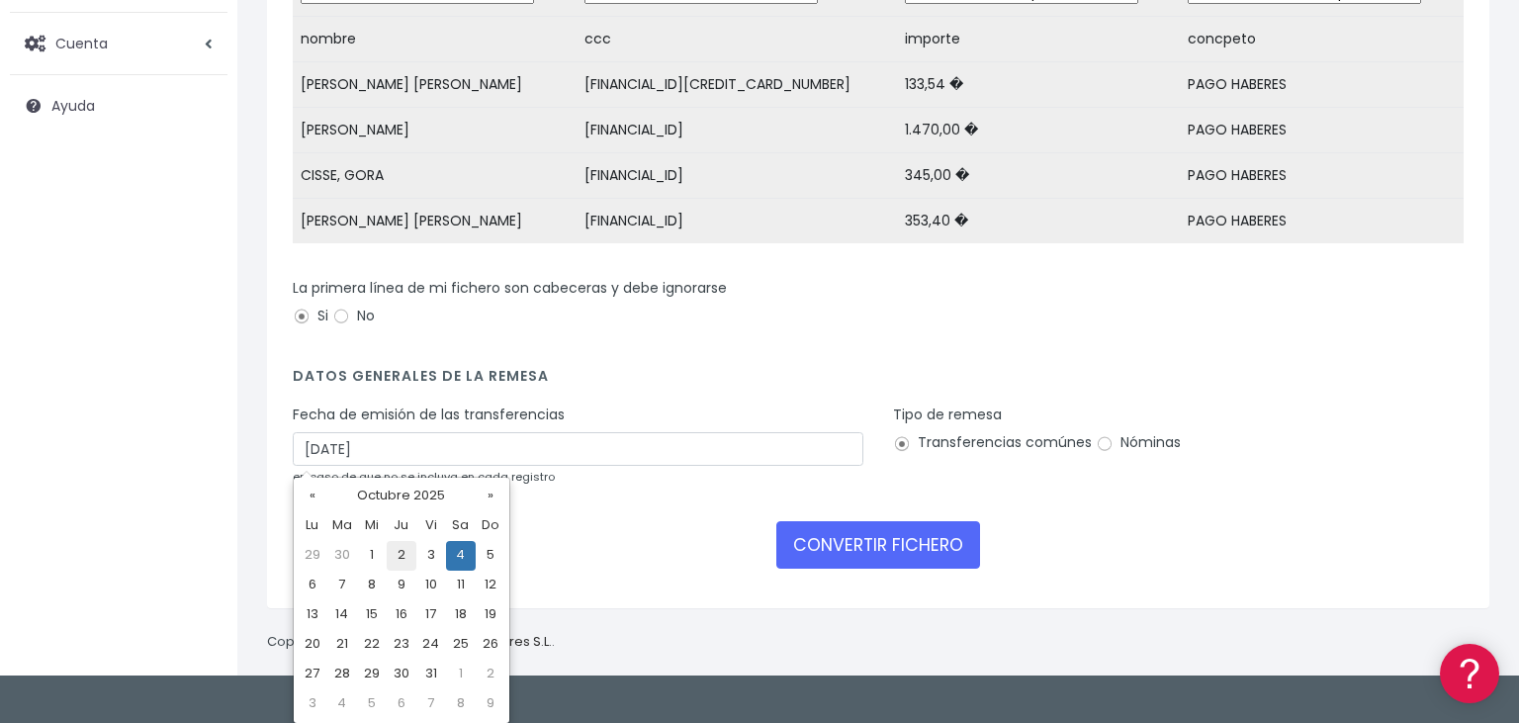
click at [406, 552] on td "2" at bounding box center [402, 556] width 30 height 30
type input "02/10/2025"
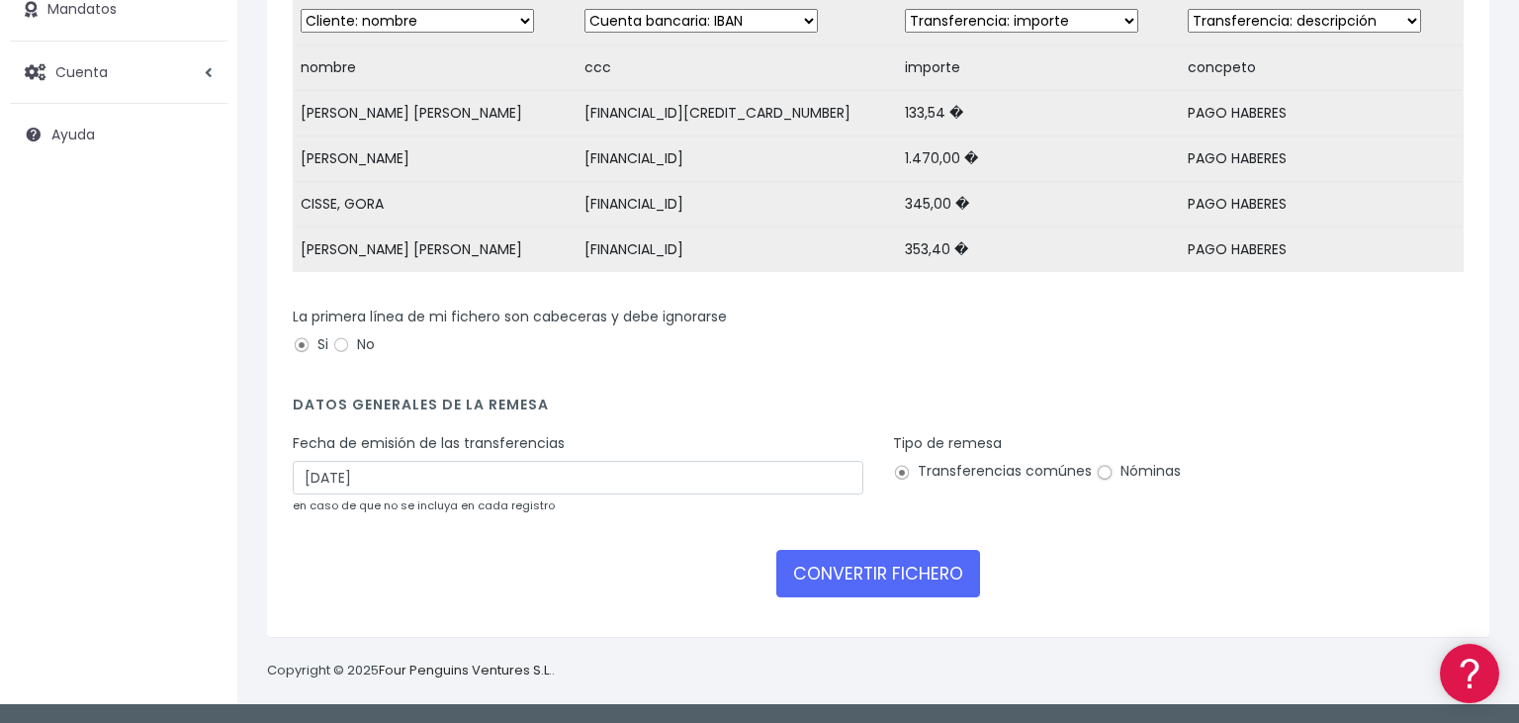
click at [1106, 465] on input "Nóminas" at bounding box center [1105, 473] width 18 height 18
radio input "true"
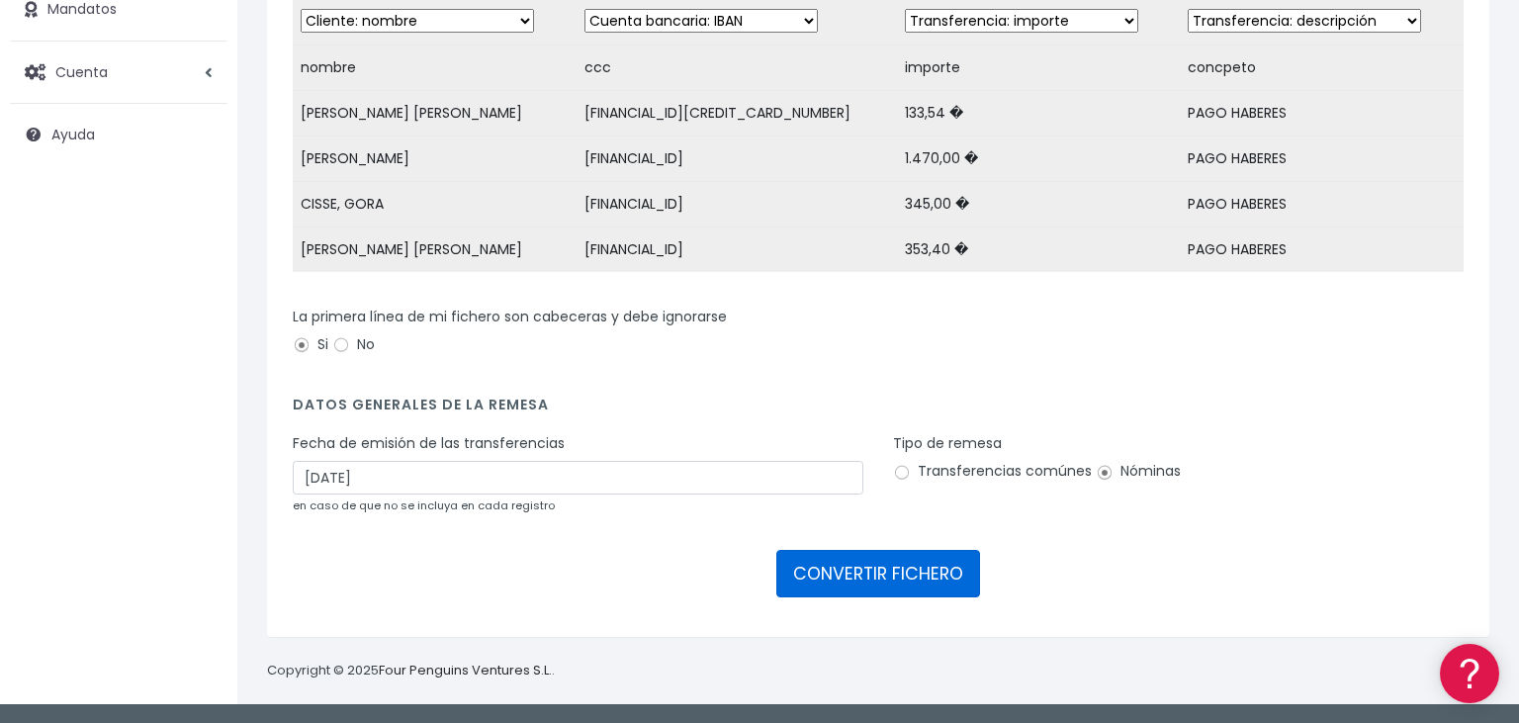
click at [812, 573] on button "CONVERTIR FICHERO" at bounding box center [878, 573] width 204 height 47
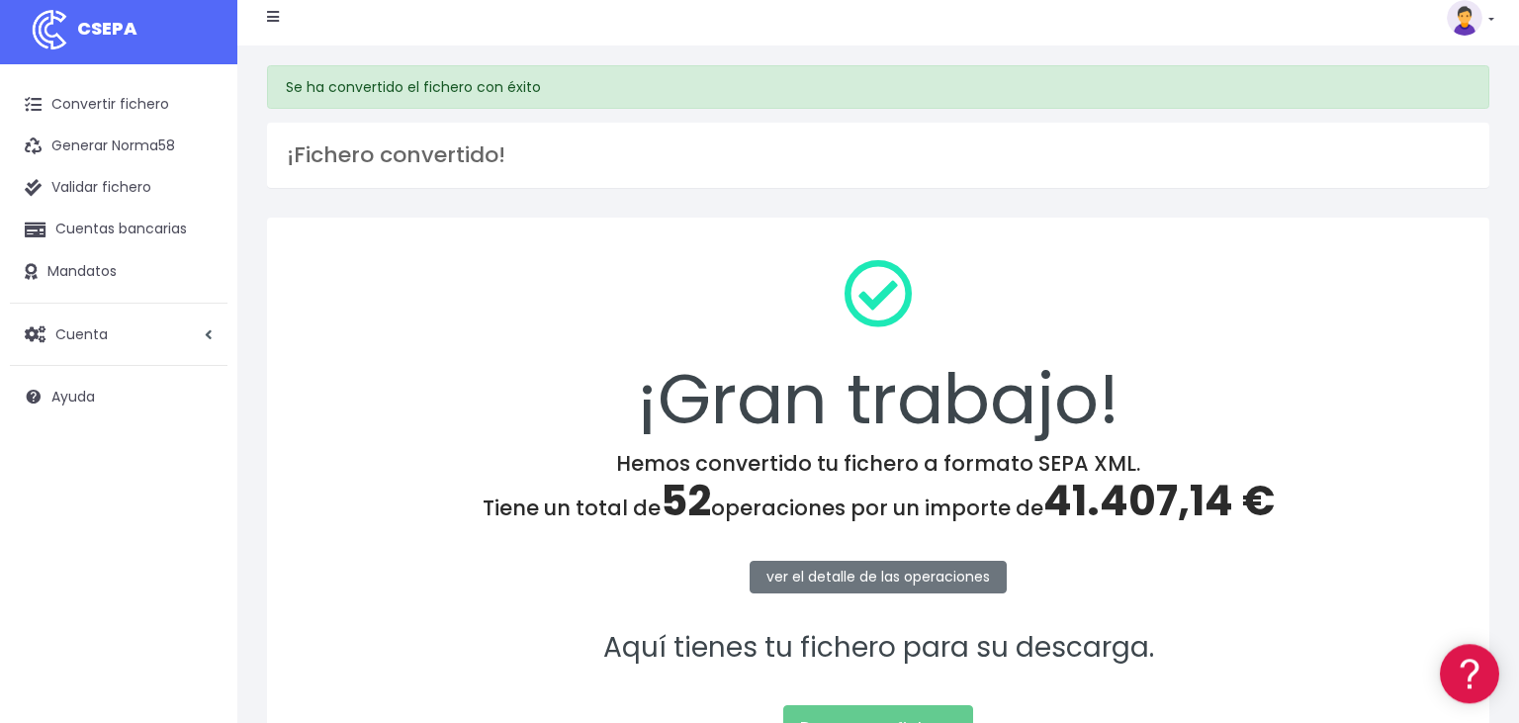
scroll to position [104, 0]
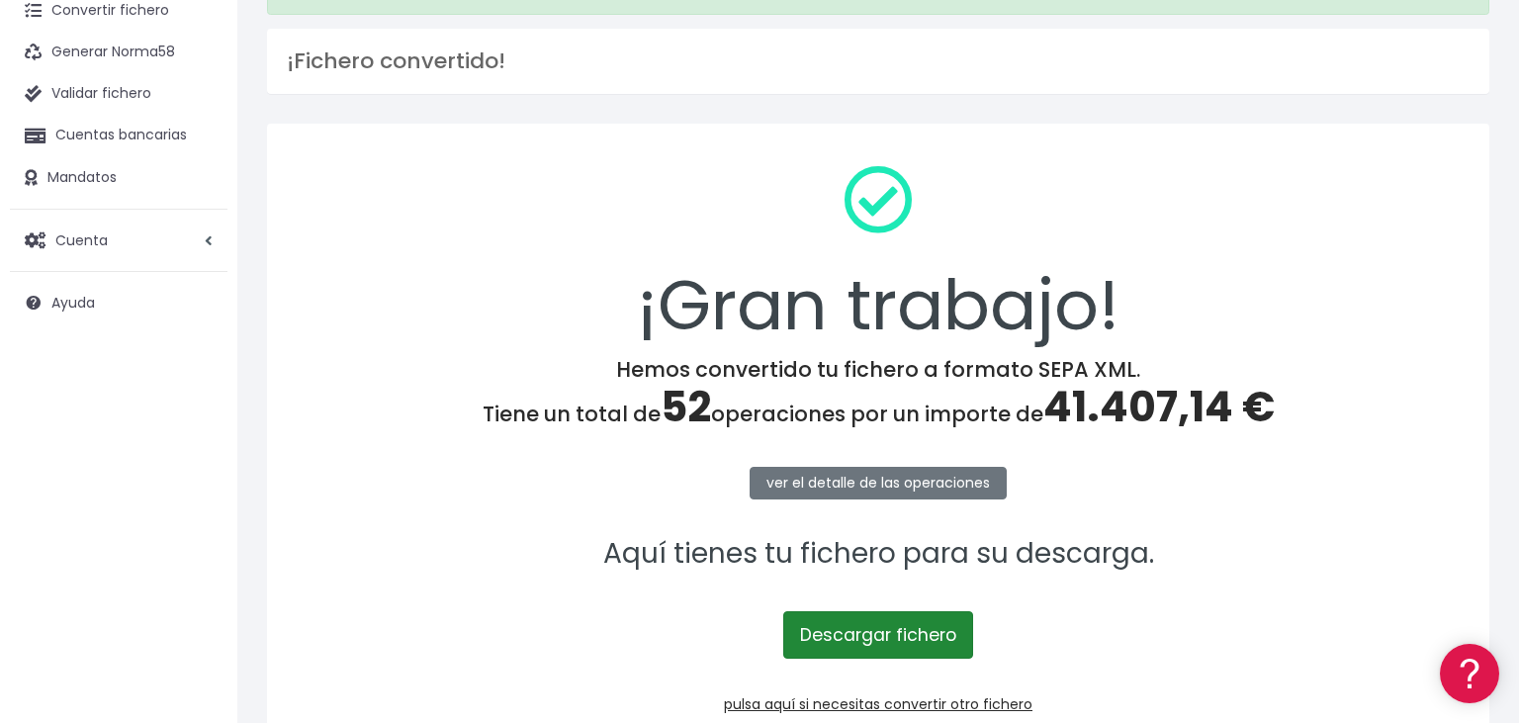
click at [833, 619] on link "Descargar fichero" at bounding box center [878, 634] width 190 height 47
